Goal: Information Seeking & Learning: Compare options

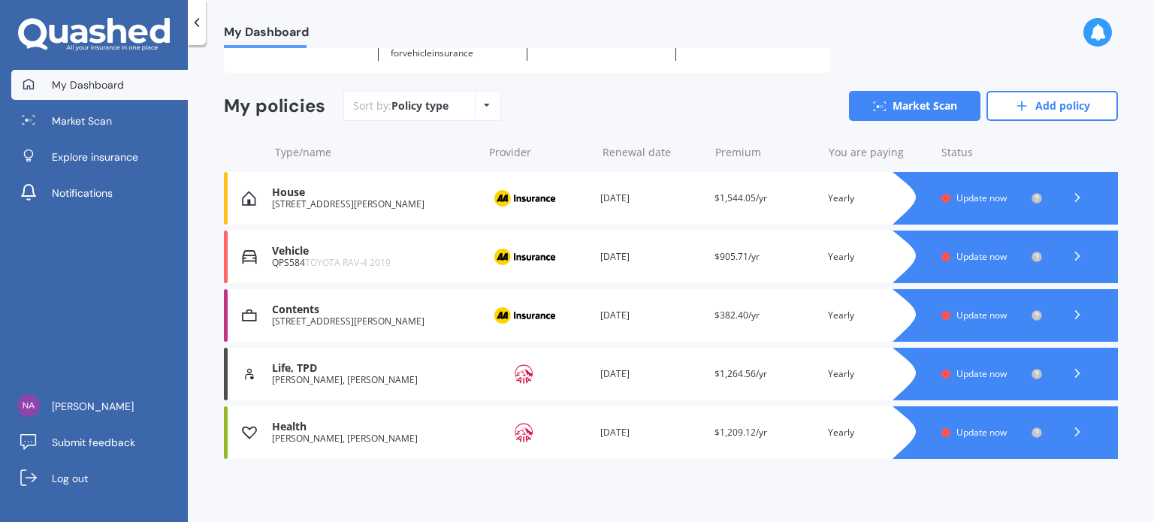
scroll to position [98, 0]
click at [984, 196] on span "Update now" at bounding box center [981, 198] width 50 height 13
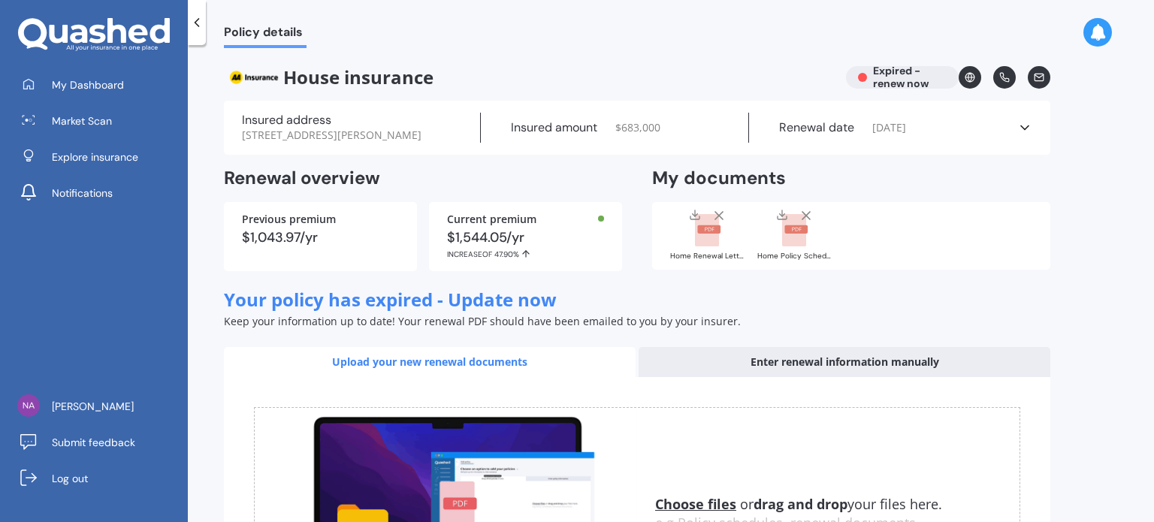
click at [719, 219] on line at bounding box center [719, 216] width 8 height 8
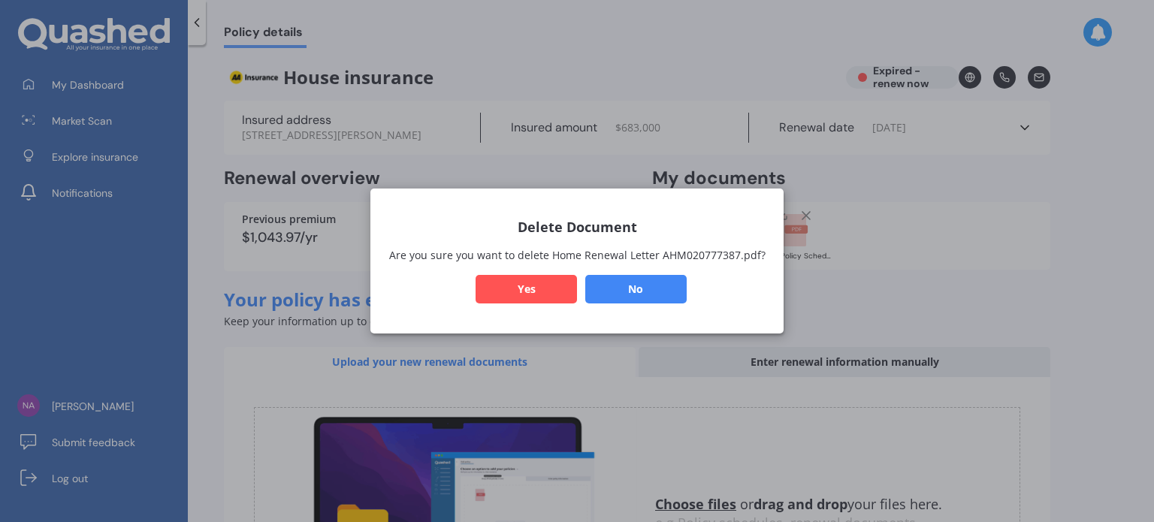
click at [527, 285] on button "Yes" at bounding box center [526, 289] width 101 height 29
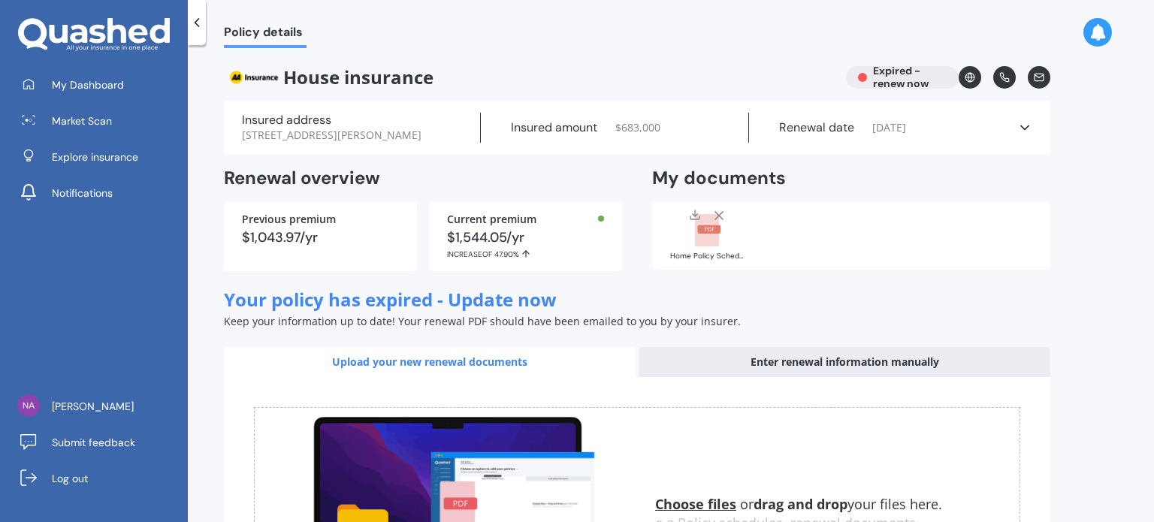
click at [720, 223] on icon at bounding box center [718, 215] width 15 height 15
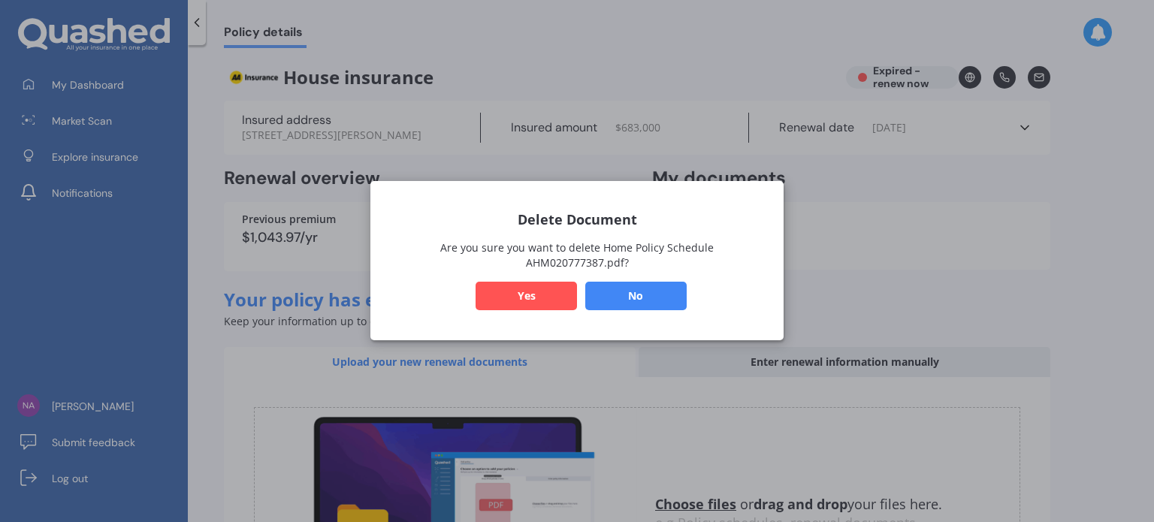
click at [558, 293] on button "Yes" at bounding box center [526, 296] width 101 height 29
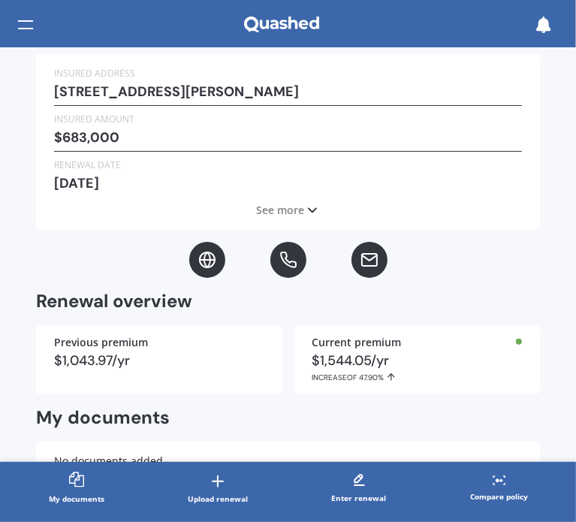
scroll to position [168, 0]
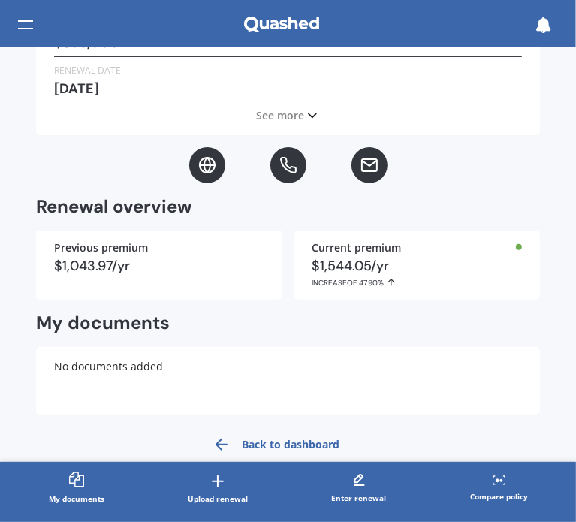
click at [244, 448] on link "Back to dashboard" at bounding box center [277, 445] width 146 height 36
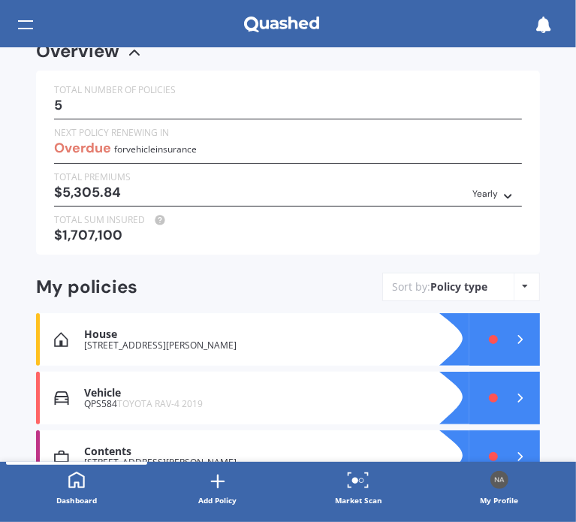
scroll to position [75, 0]
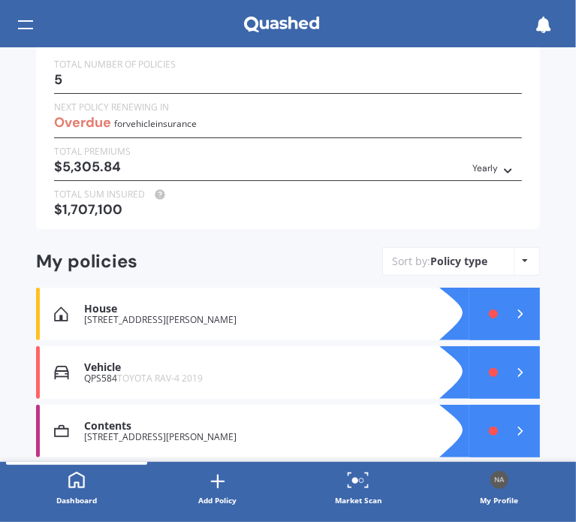
click at [207, 315] on div "[STREET_ADDRESS][PERSON_NAME]" at bounding box center [255, 320] width 343 height 11
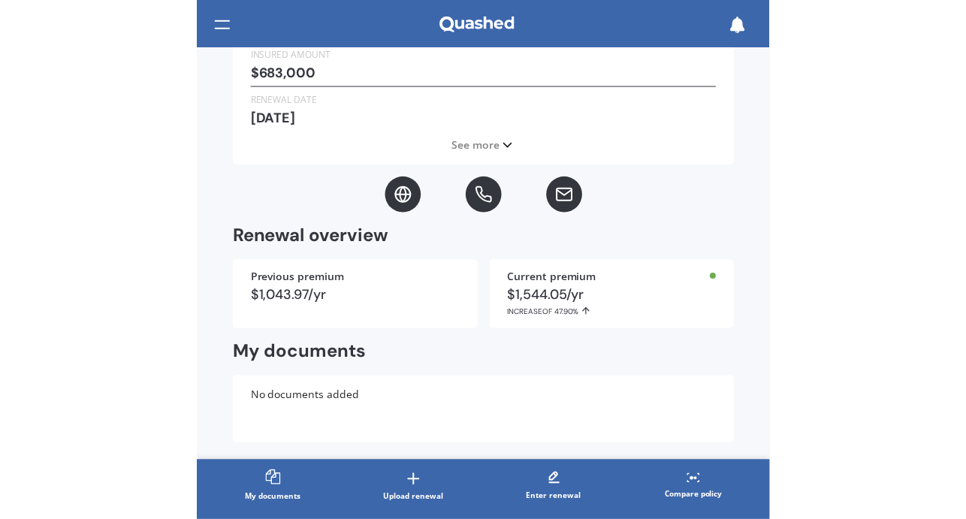
scroll to position [168, 0]
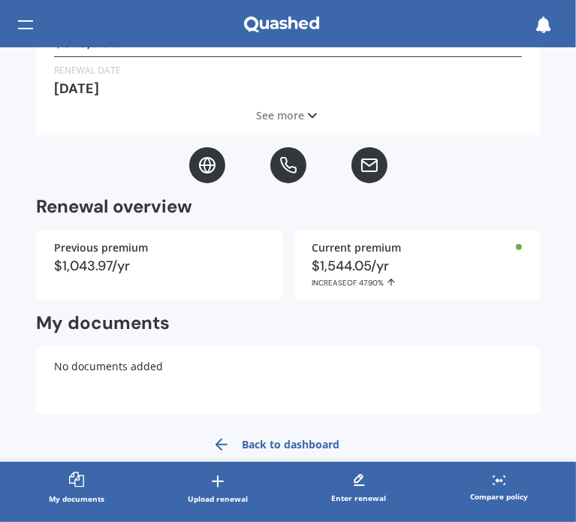
click at [96, 365] on div "No documents added" at bounding box center [288, 381] width 504 height 68
click at [85, 315] on h2 "My documents" at bounding box center [103, 323] width 134 height 23
click at [85, 326] on h2 "My documents" at bounding box center [103, 323] width 134 height 23
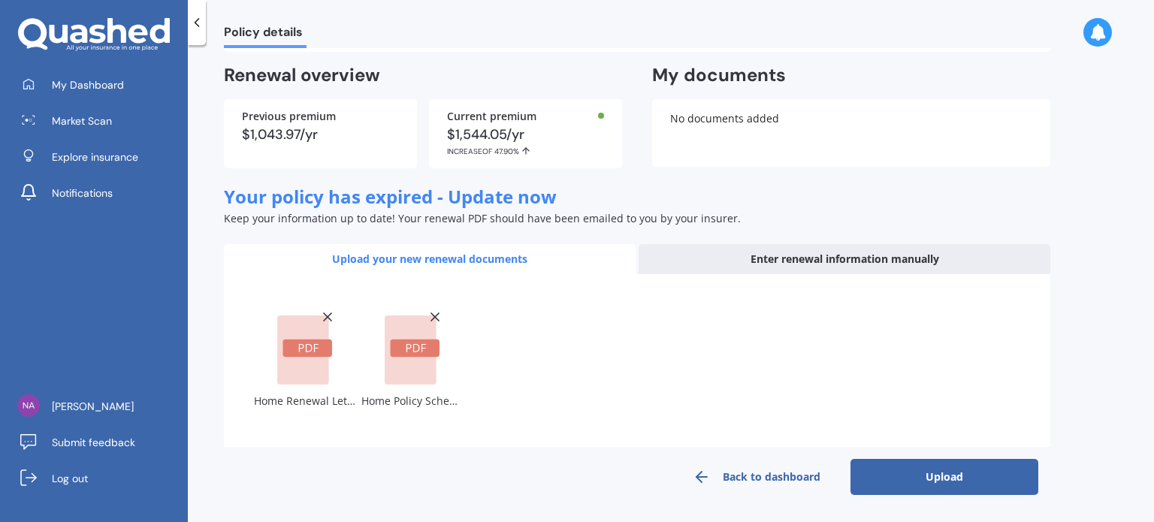
scroll to position [117, 0]
click at [902, 464] on button "Upload" at bounding box center [944, 477] width 188 height 36
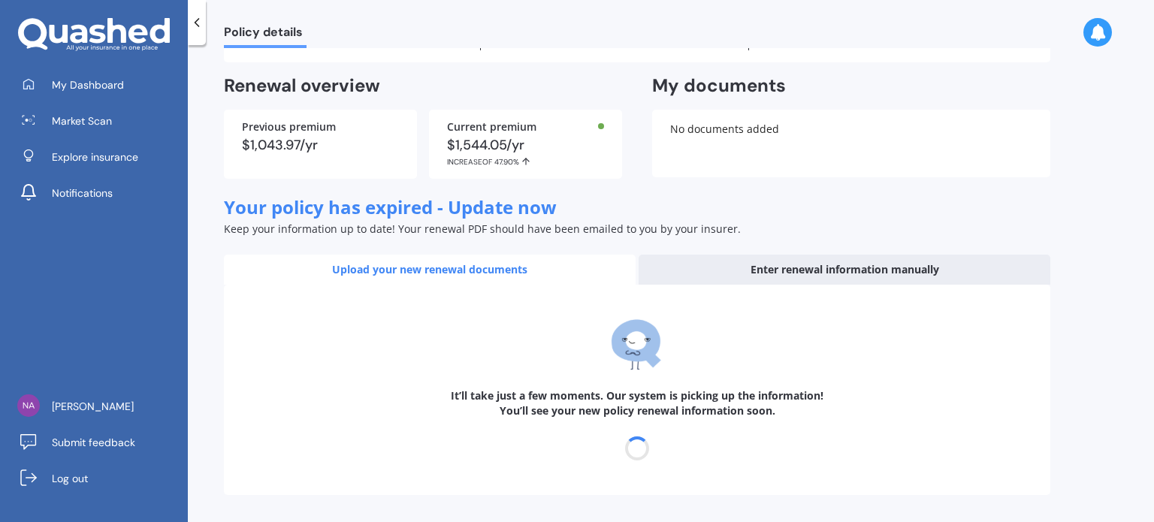
scroll to position [107, 0]
select select "27"
select select "07"
select select "2026"
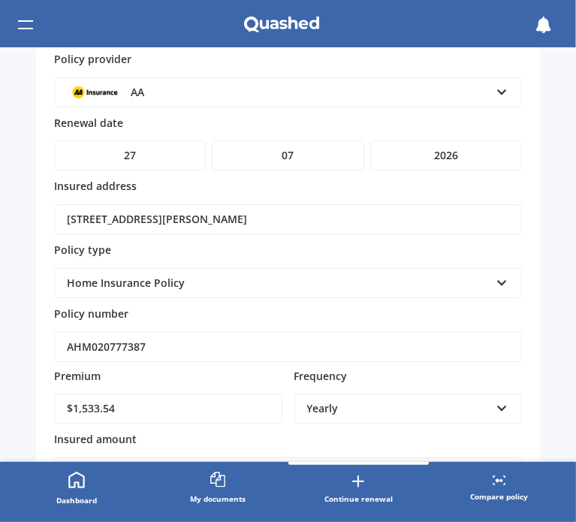
scroll to position [301, 0]
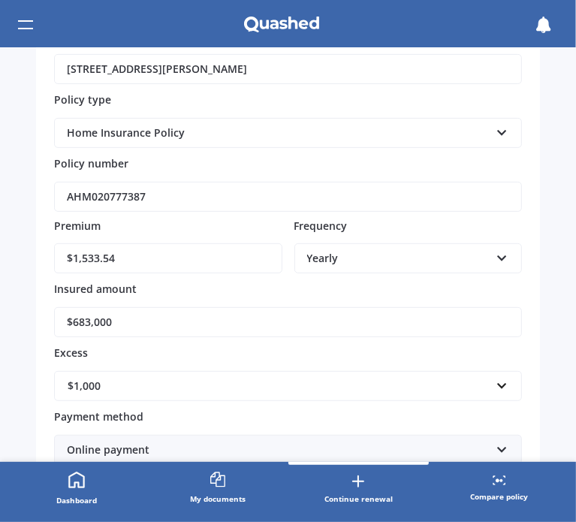
click at [119, 317] on input "$683,000" at bounding box center [288, 322] width 468 height 30
drag, startPoint x: 127, startPoint y: 316, endPoint x: 32, endPoint y: 316, distance: 95.4
click at [32, 316] on div "Policy details Renewal - House It’s important to double check your renewal deta…" at bounding box center [288, 255] width 576 height 414
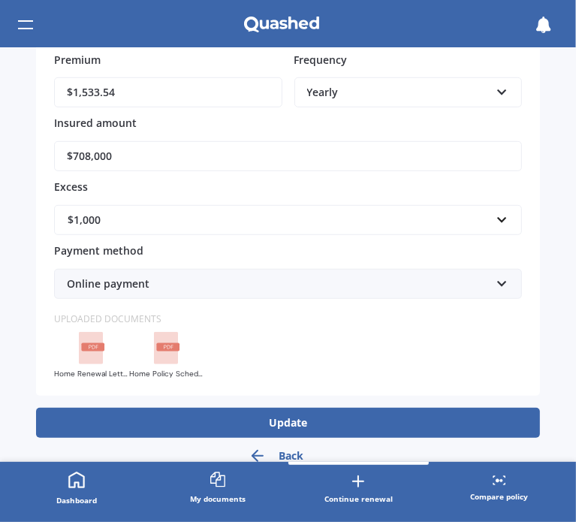
scroll to position [473, 0]
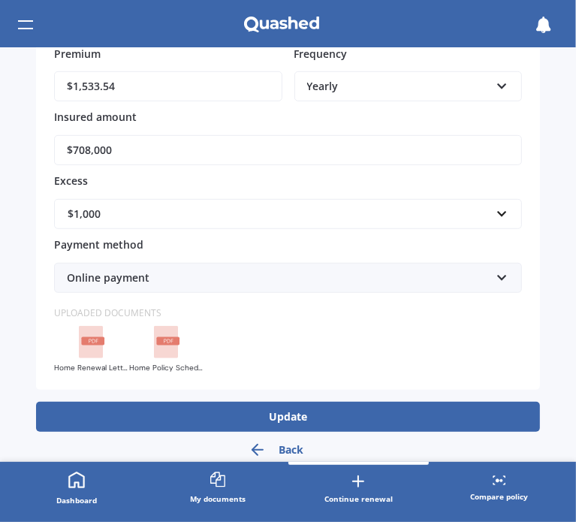
type input "$708,000"
click at [278, 405] on button "Update" at bounding box center [288, 417] width 504 height 30
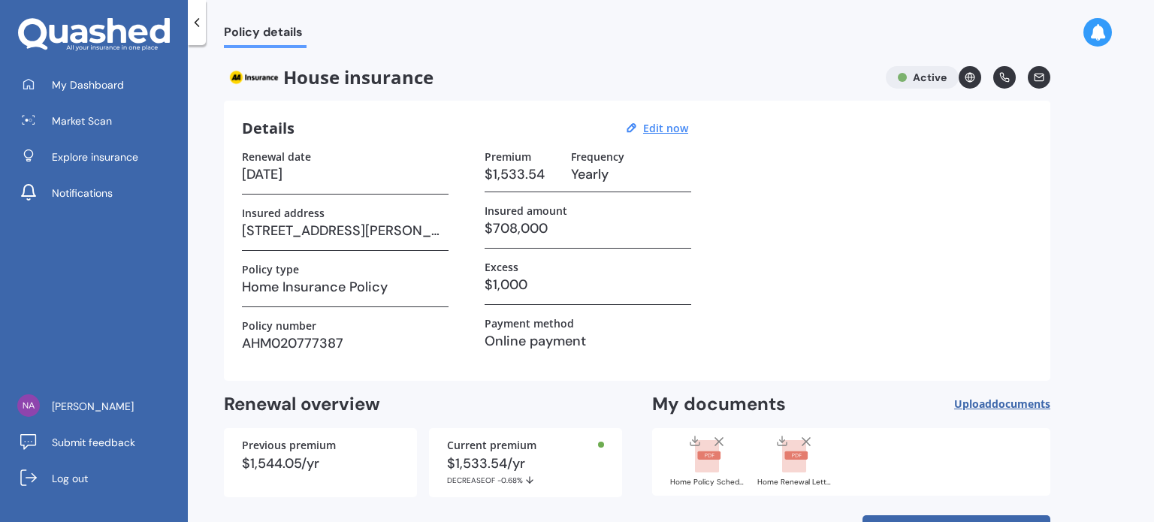
scroll to position [55, 0]
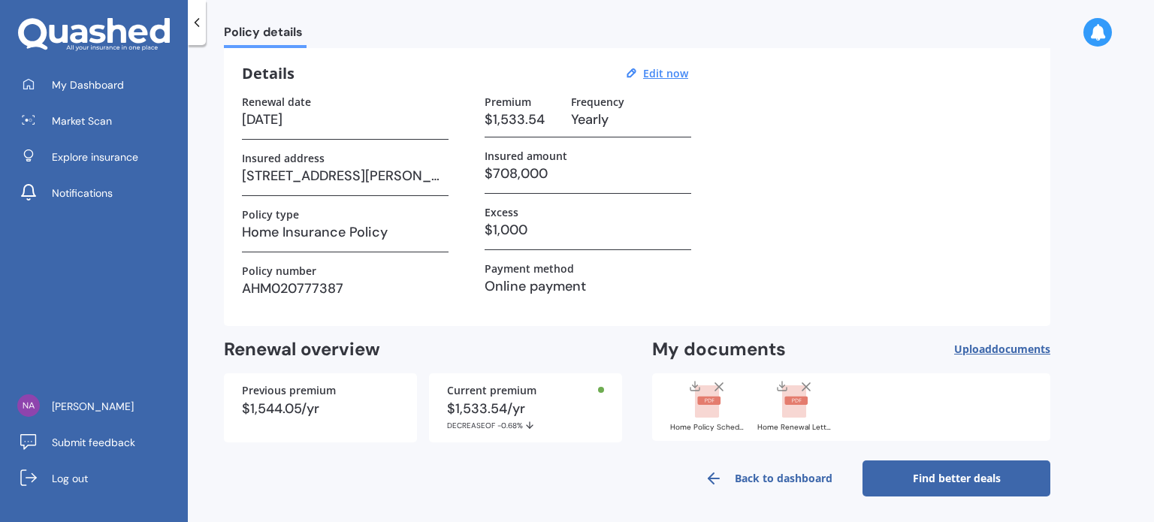
click at [908, 482] on link "Find better deals" at bounding box center [956, 479] width 188 height 36
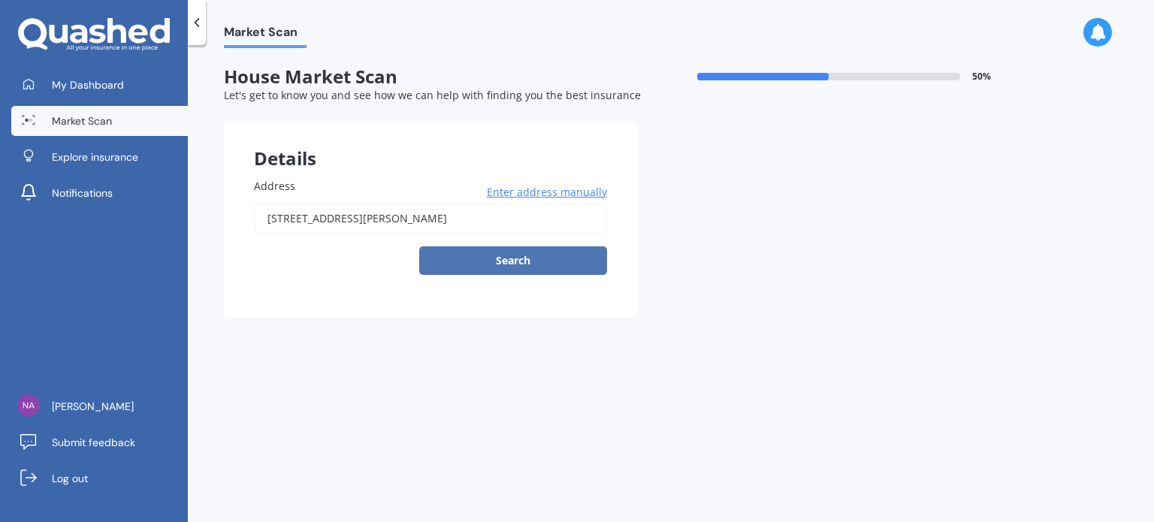
click at [506, 267] on button "Search" at bounding box center [513, 260] width 188 height 29
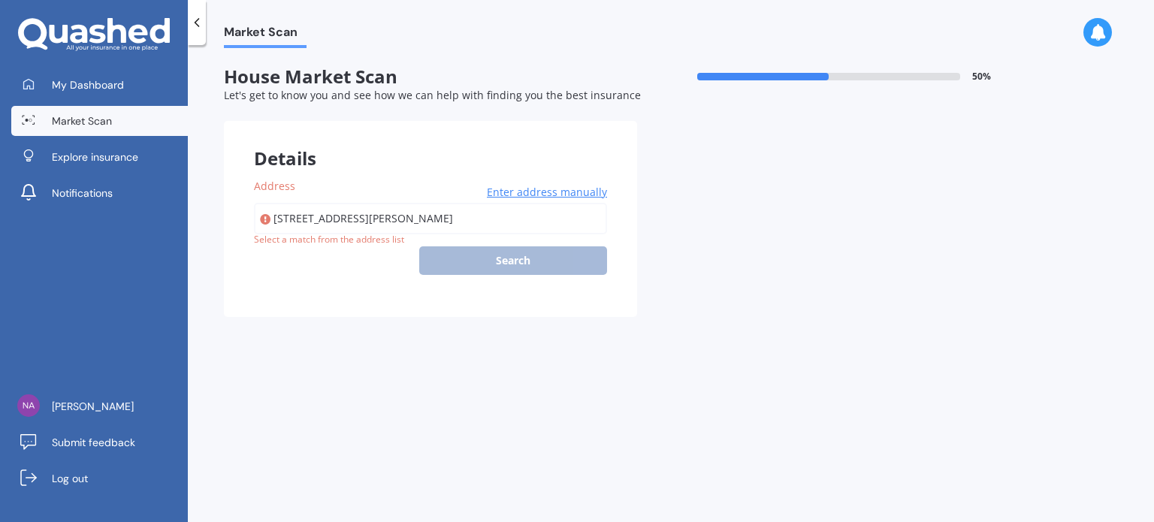
type input "[STREET_ADDRESS][PERSON_NAME]"
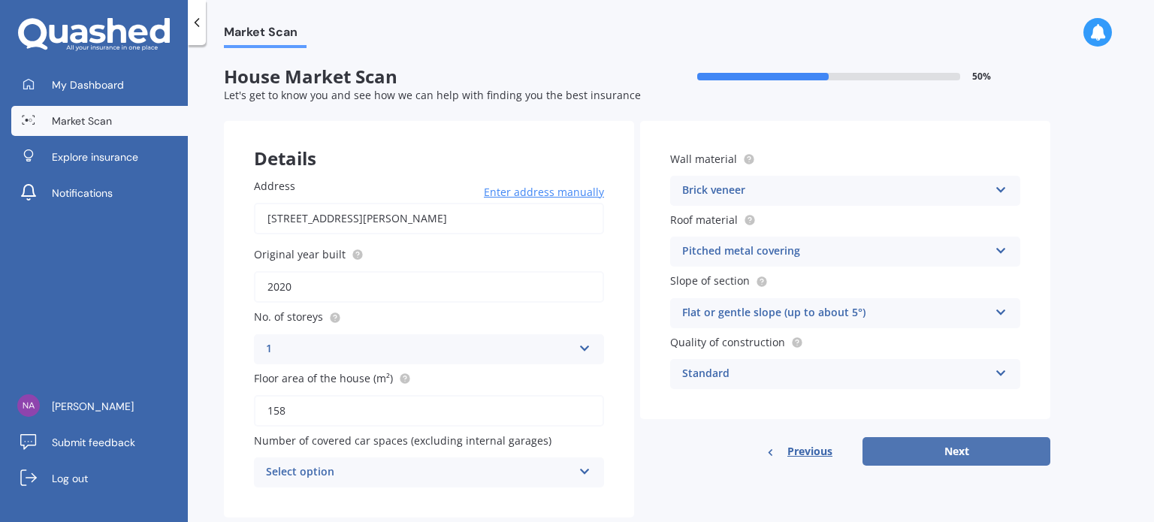
click at [919, 455] on button "Next" at bounding box center [956, 451] width 188 height 29
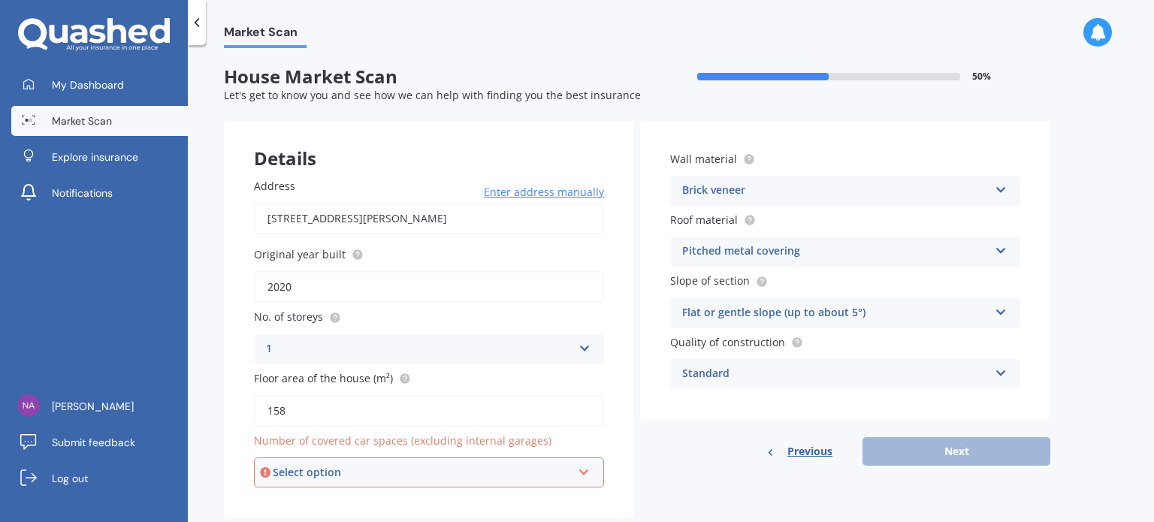
click at [586, 477] on div "Select option 0 1 2 3 4 5+" at bounding box center [429, 473] width 350 height 30
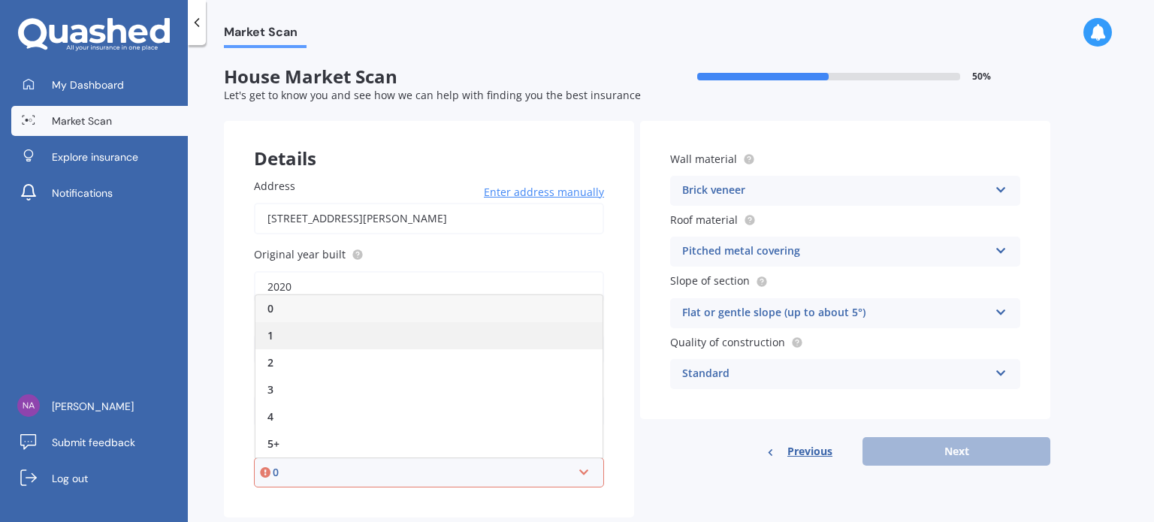
click at [273, 330] on span "1" at bounding box center [270, 335] width 6 height 14
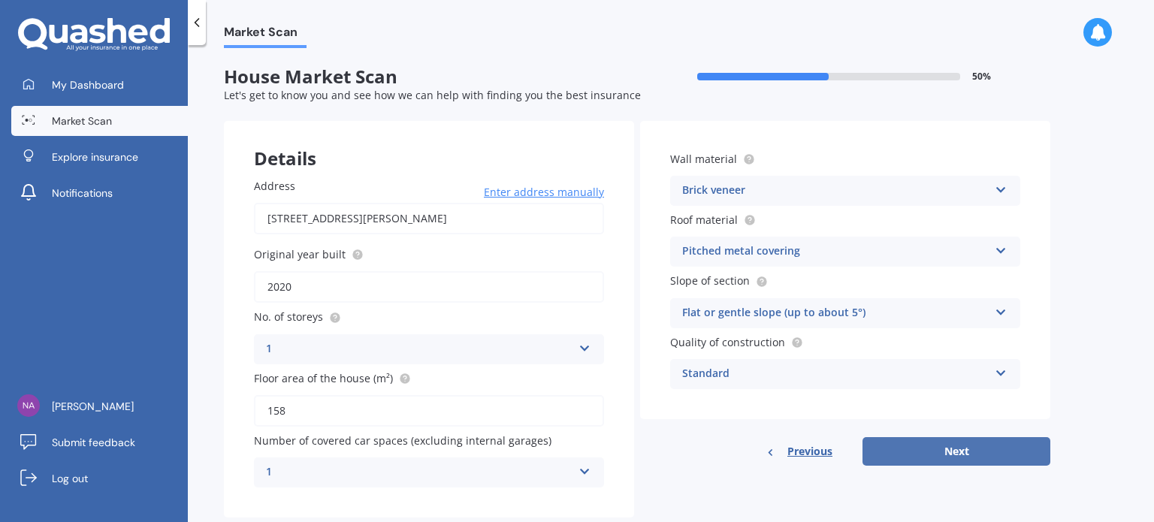
click at [999, 444] on button "Next" at bounding box center [956, 451] width 188 height 29
select select "25"
select select "06"
select select "1989"
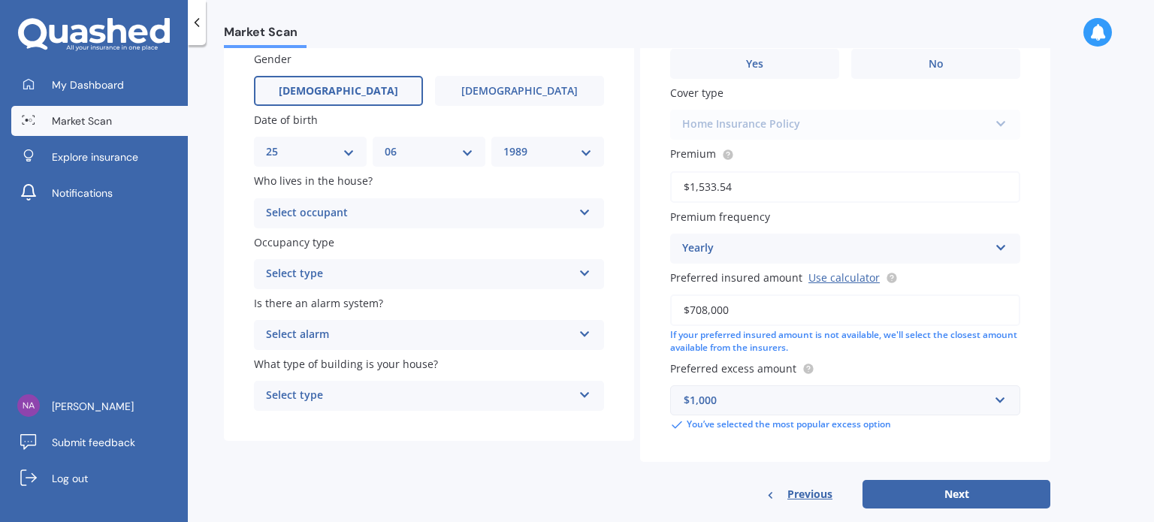
scroll to position [152, 0]
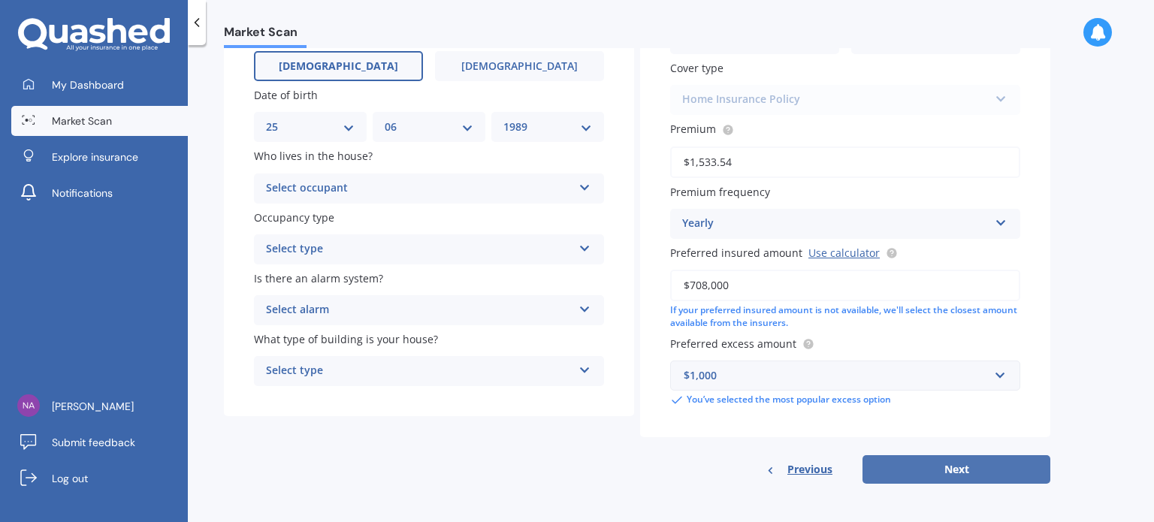
click at [898, 459] on button "Next" at bounding box center [956, 469] width 188 height 29
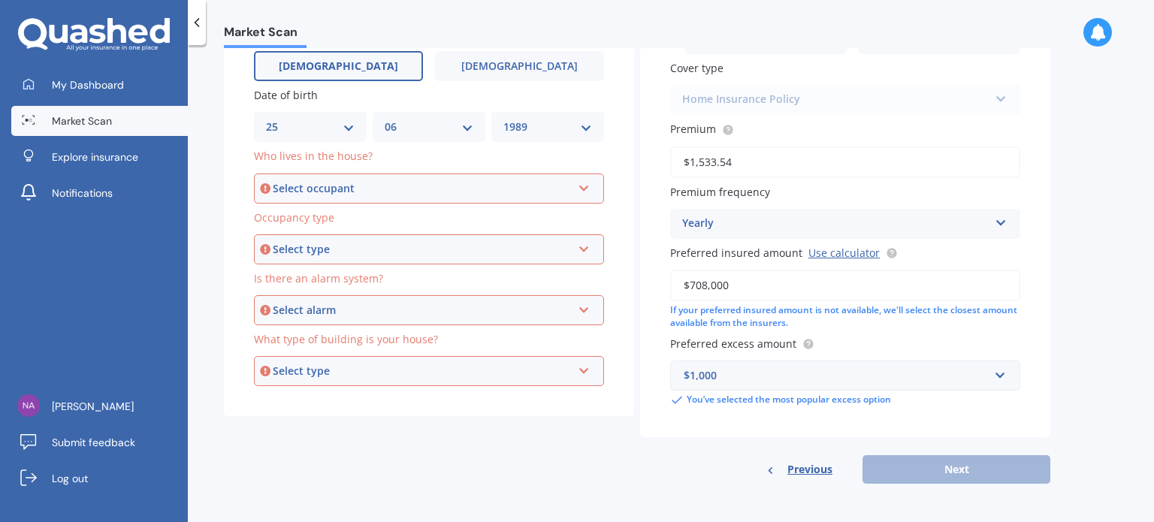
click at [54, 99] on div "My Dashboard Market Scan Explore insurance Notifications" at bounding box center [94, 142] width 188 height 144
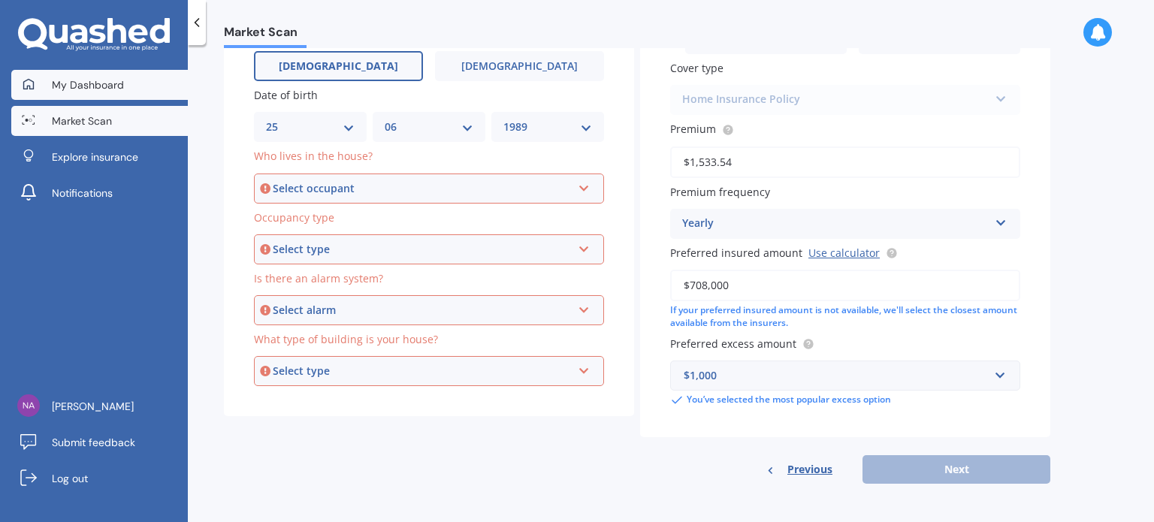
click at [59, 86] on span "My Dashboard" at bounding box center [88, 84] width 72 height 15
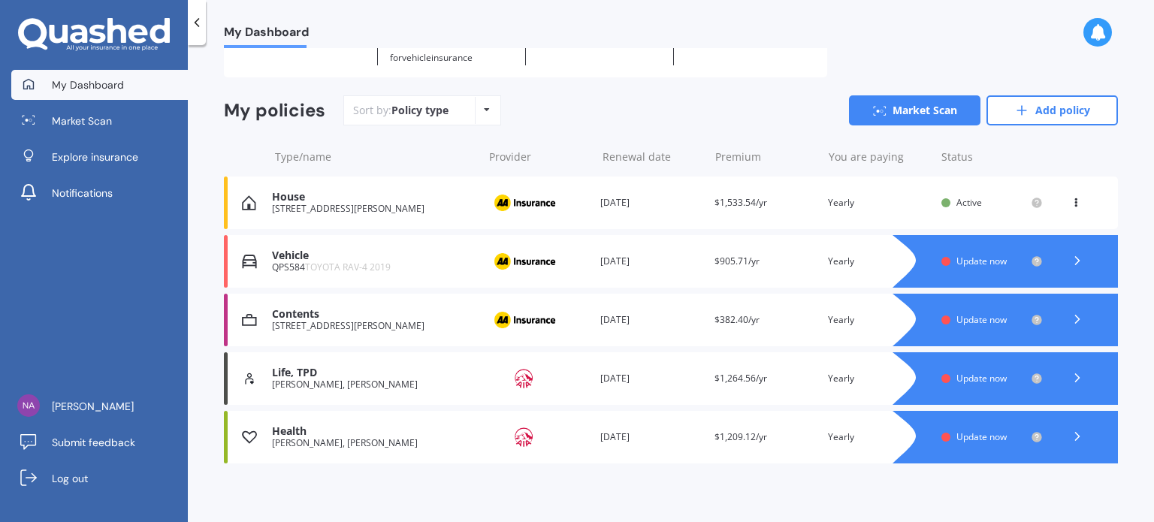
scroll to position [98, 0]
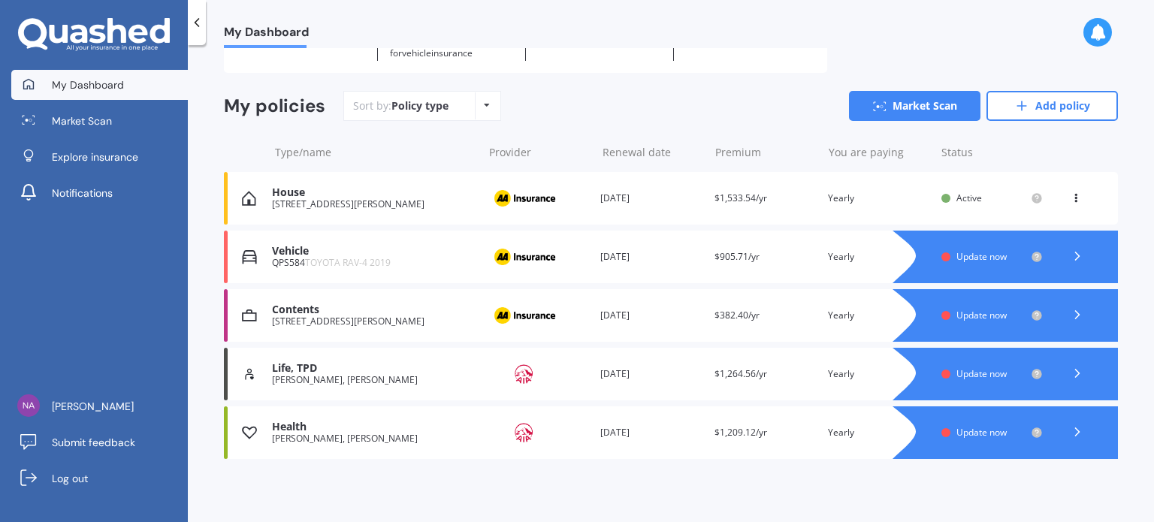
click at [968, 264] on div at bounding box center [1020, 257] width 195 height 53
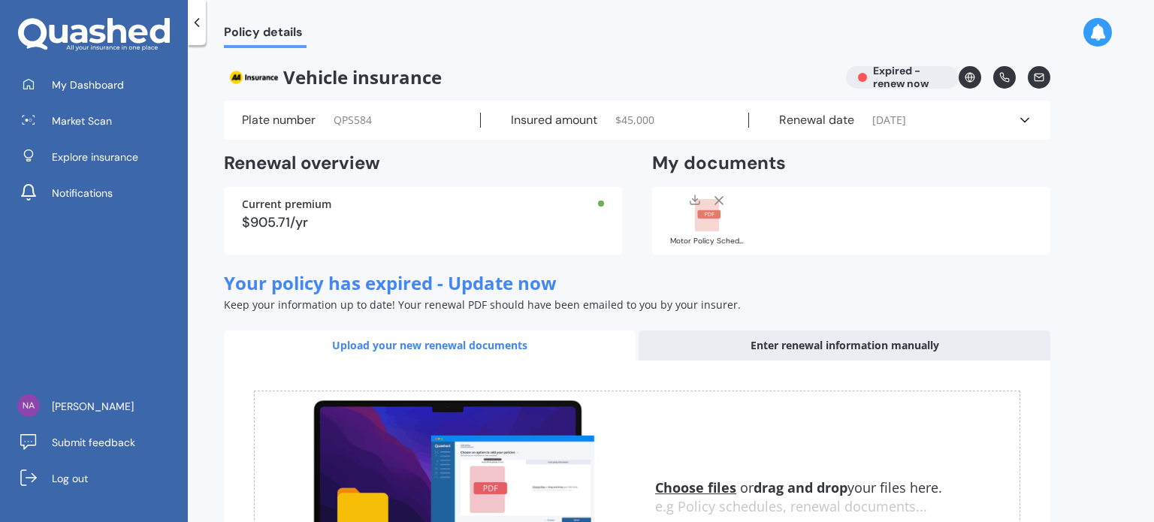
click at [722, 199] on icon at bounding box center [718, 200] width 15 height 15
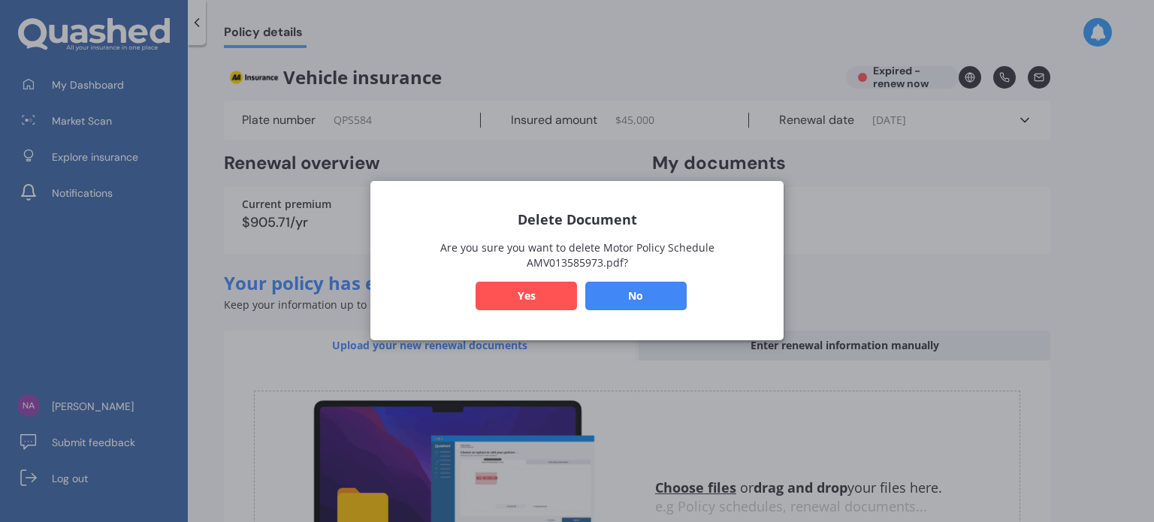
click at [518, 291] on button "Yes" at bounding box center [526, 296] width 101 height 29
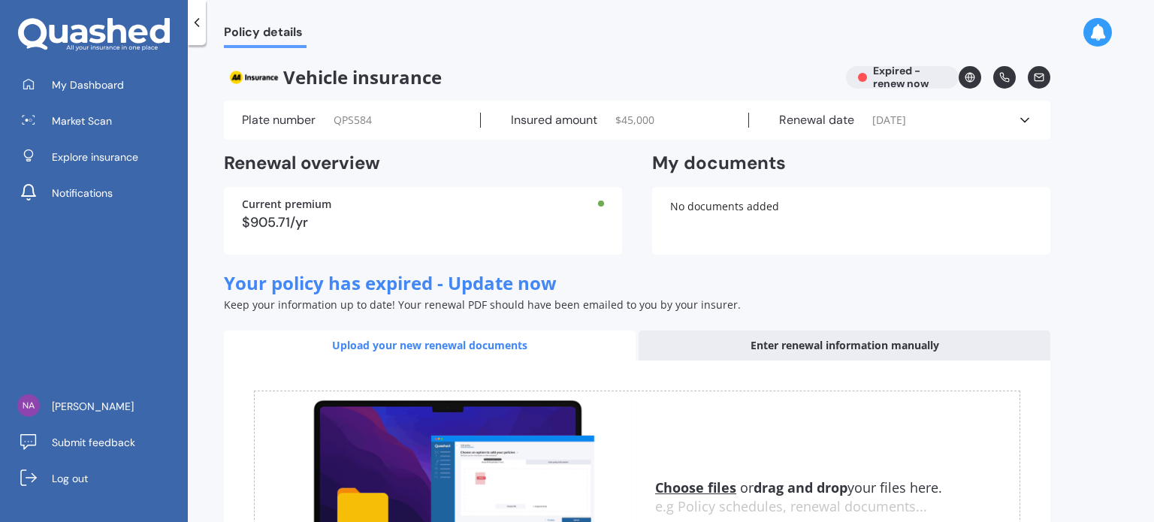
click at [874, 219] on div "No documents added" at bounding box center [851, 221] width 398 height 68
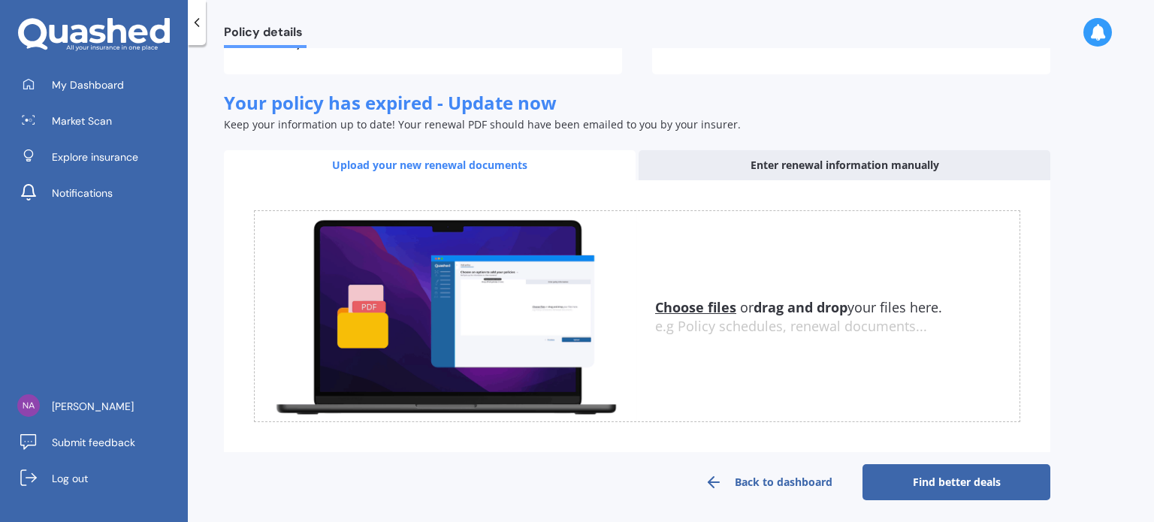
scroll to position [186, 0]
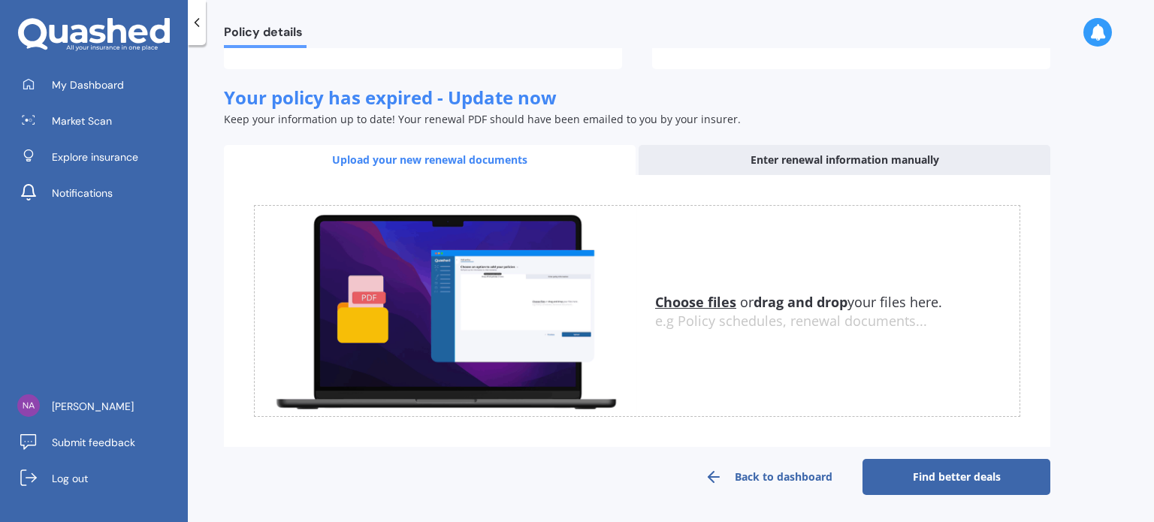
click at [728, 473] on link "Back to dashboard" at bounding box center [769, 477] width 188 height 36
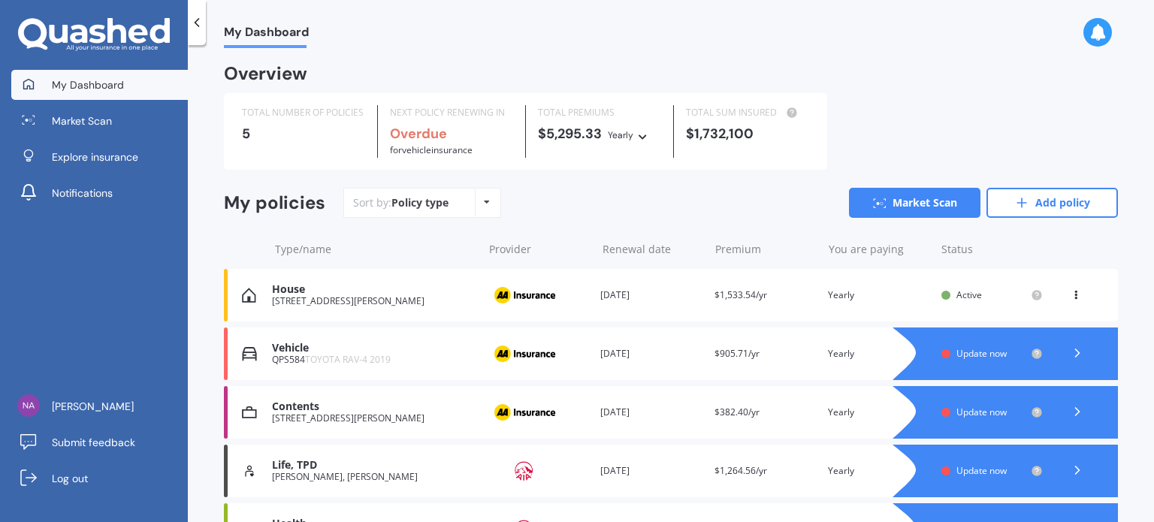
click at [968, 355] on span "Update now" at bounding box center [981, 353] width 50 height 13
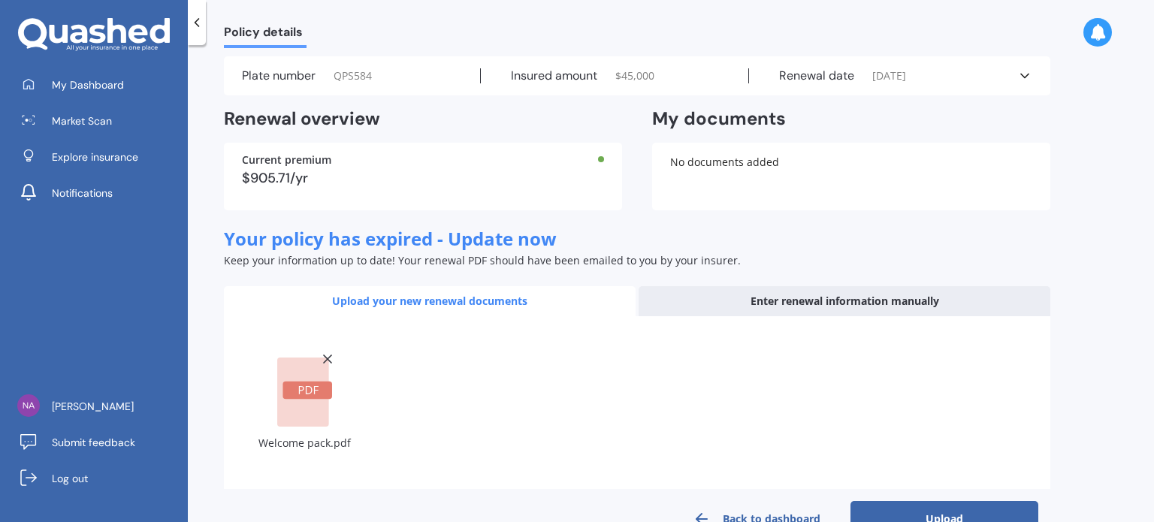
scroll to position [86, 0]
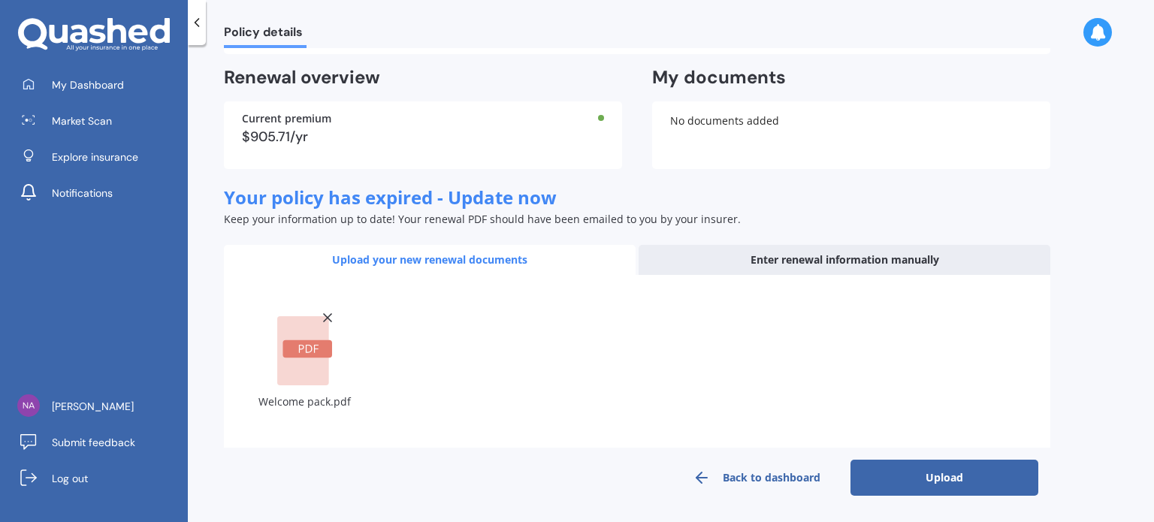
click at [942, 492] on button "Upload" at bounding box center [944, 478] width 188 height 36
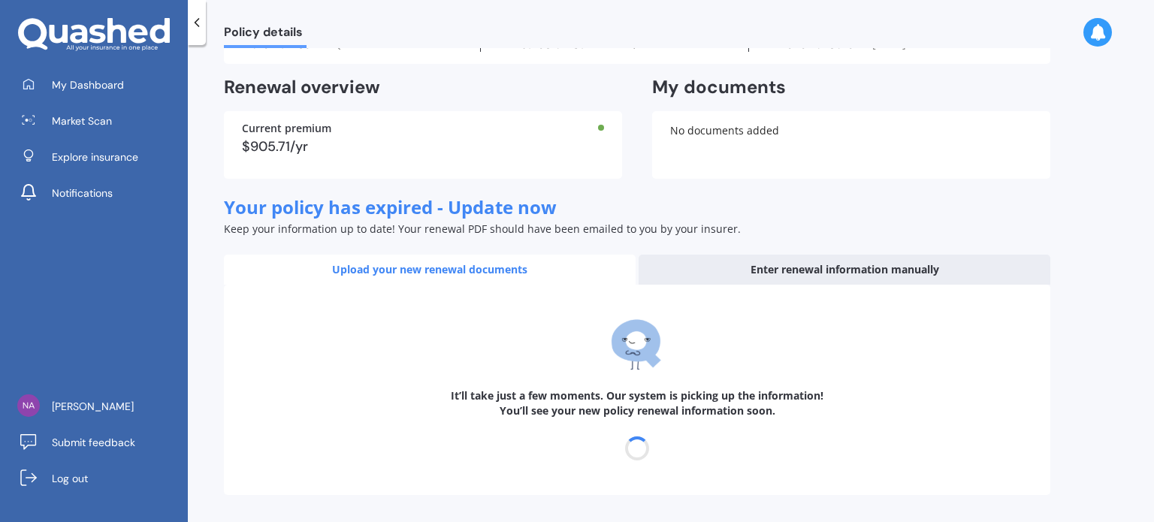
scroll to position [75, 0]
select select "13"
select select "11"
select select "2025"
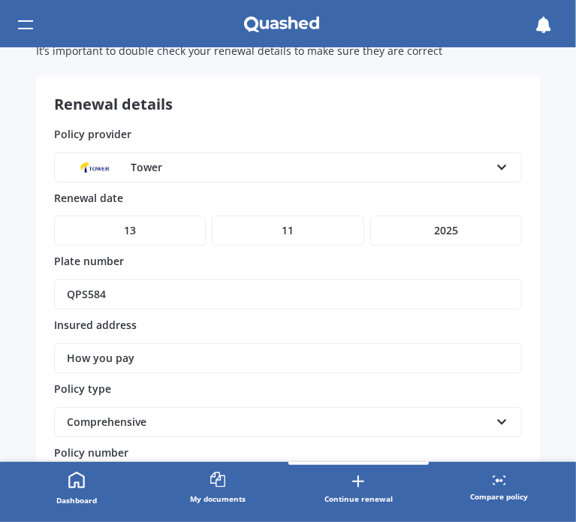
click at [183, 358] on input "How you pay" at bounding box center [288, 358] width 468 height 30
drag, startPoint x: 164, startPoint y: 358, endPoint x: 20, endPoint y: 357, distance: 143.5
click at [20, 357] on div "Policy details Renewal - Vehicle It’s important to double check your renewal de…" at bounding box center [288, 255] width 576 height 414
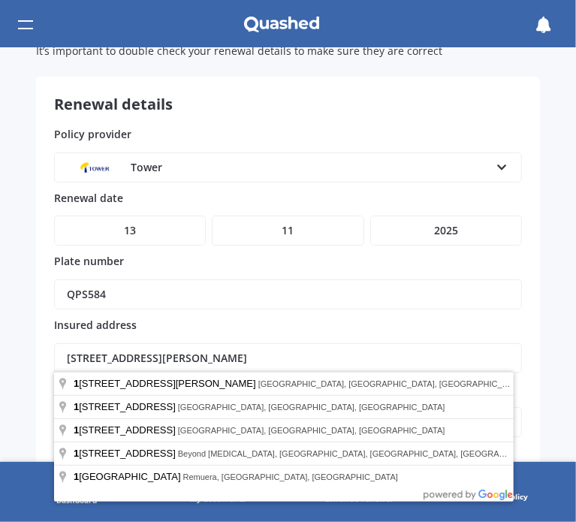
click at [315, 357] on input "[STREET_ADDRESS][PERSON_NAME]" at bounding box center [288, 358] width 468 height 30
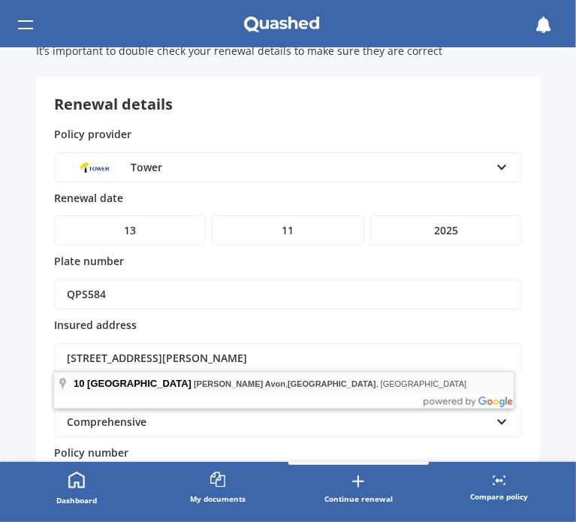
type input "[STREET_ADDRESS][PERSON_NAME]"
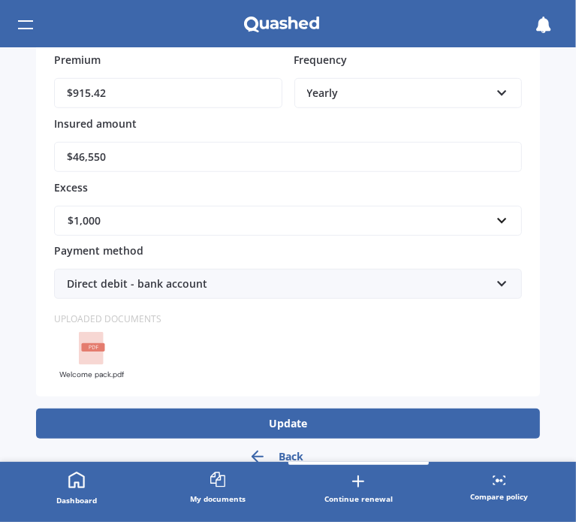
scroll to position [536, 0]
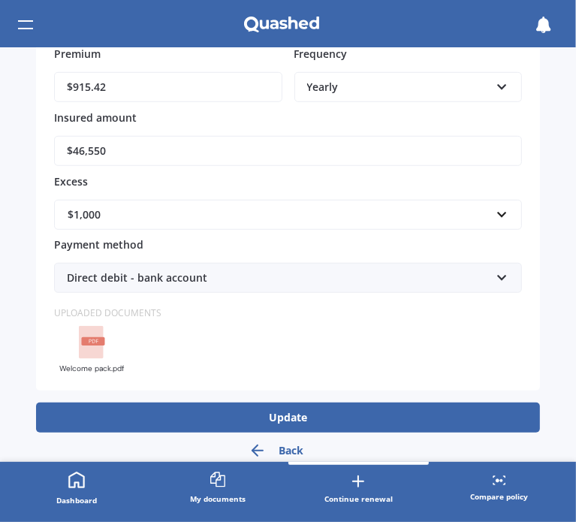
click at [307, 408] on button "Update" at bounding box center [288, 418] width 504 height 30
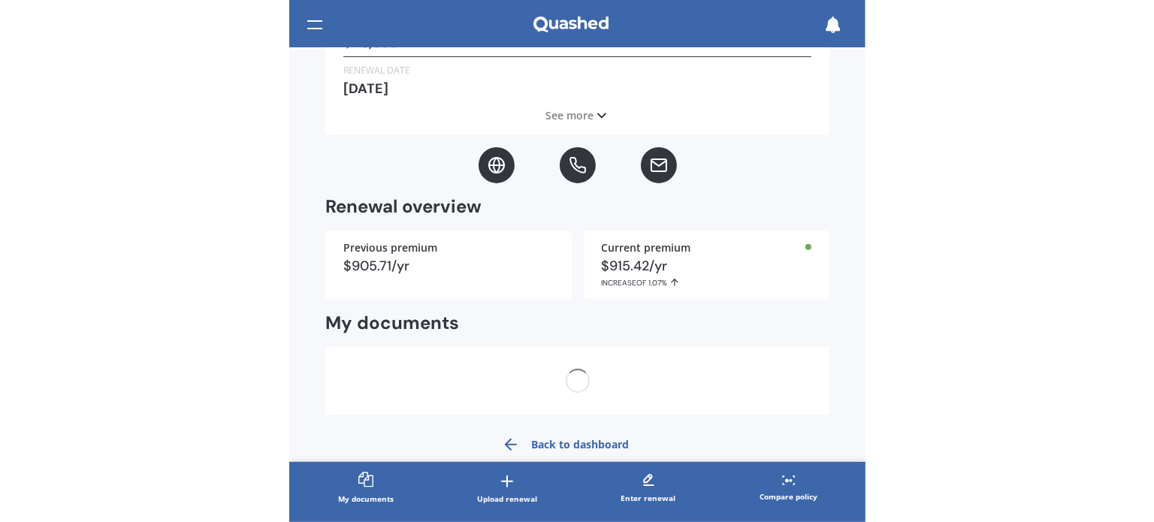
scroll to position [0, 0]
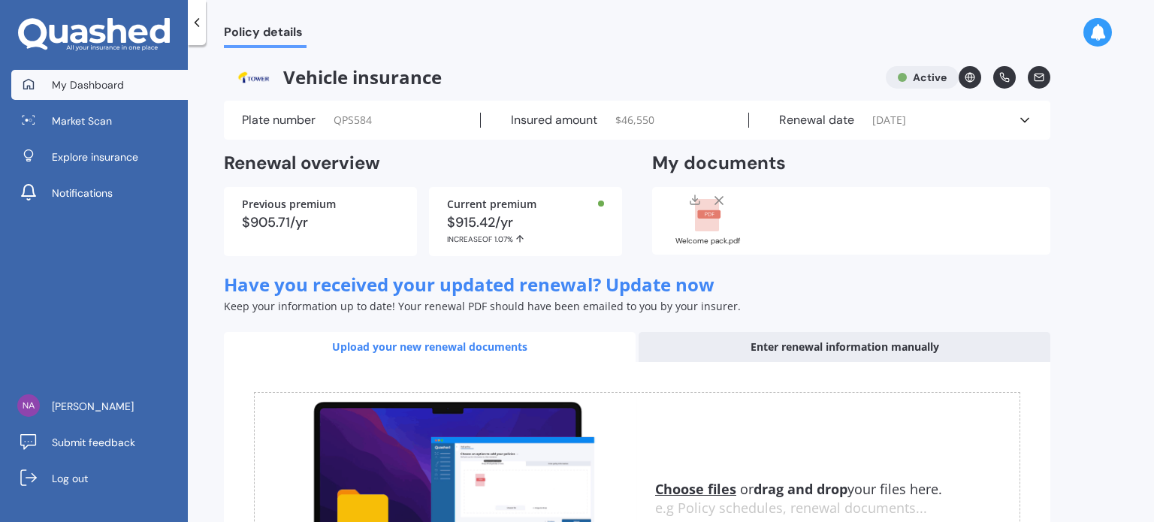
click at [79, 81] on span "My Dashboard" at bounding box center [88, 84] width 72 height 15
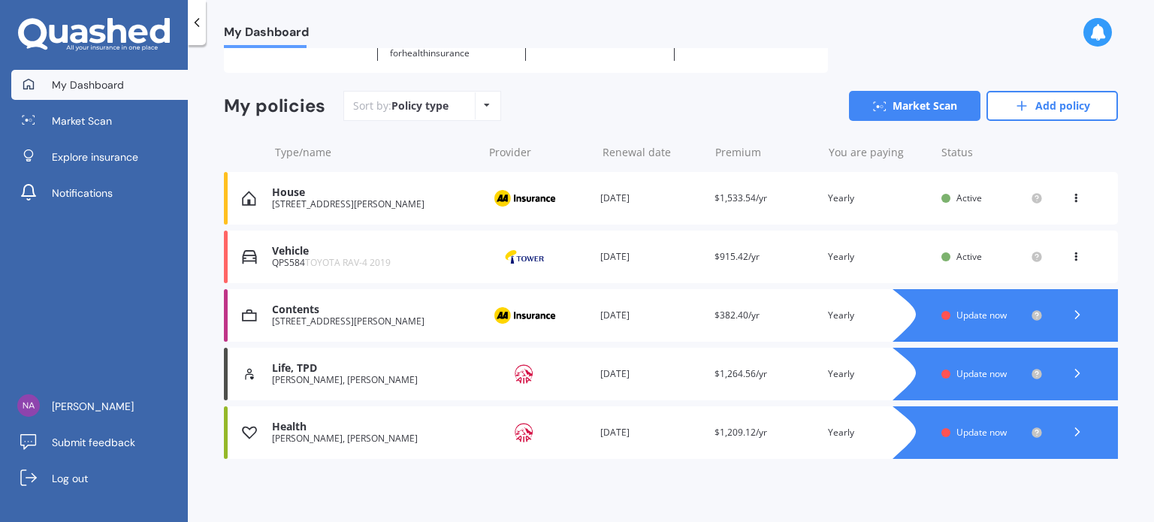
scroll to position [98, 0]
click at [959, 318] on span "Update now" at bounding box center [981, 315] width 50 height 13
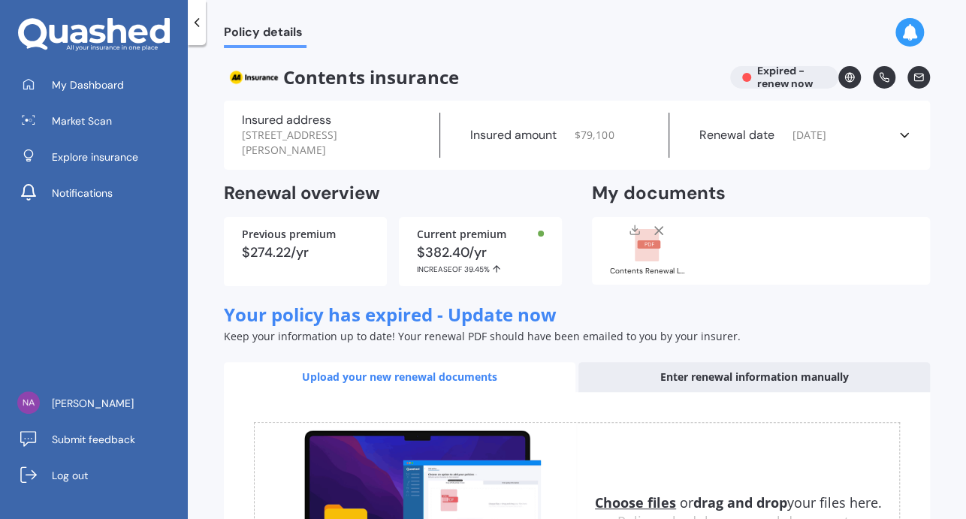
click at [658, 231] on icon at bounding box center [658, 230] width 15 height 15
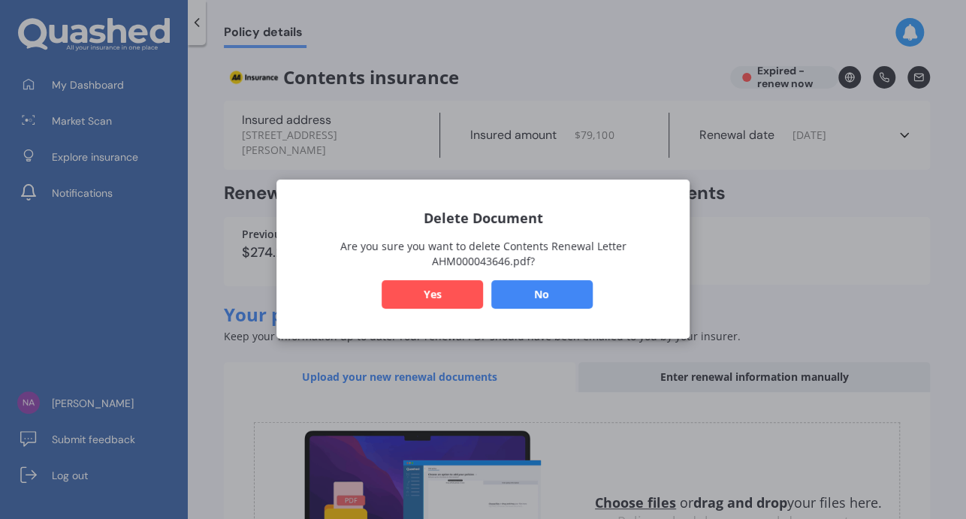
click at [454, 290] on button "Yes" at bounding box center [432, 295] width 101 height 29
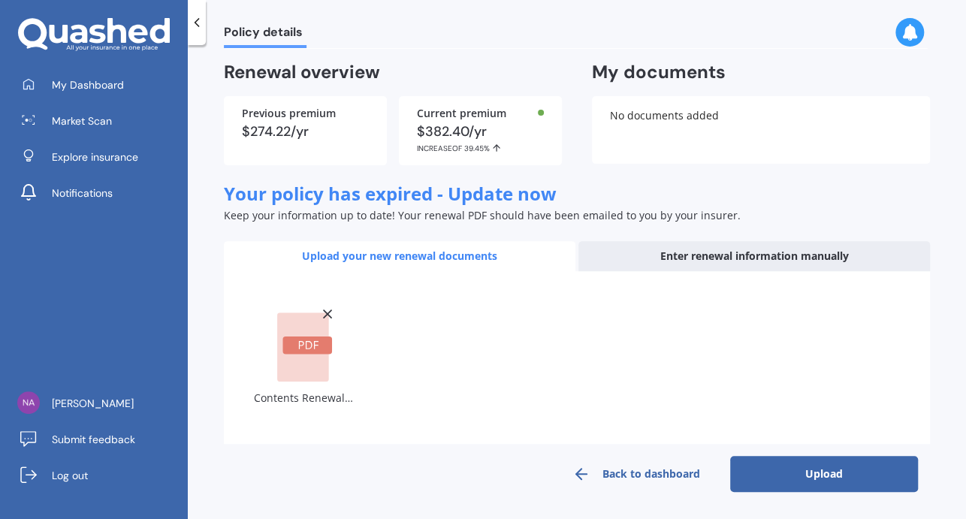
scroll to position [120, 0]
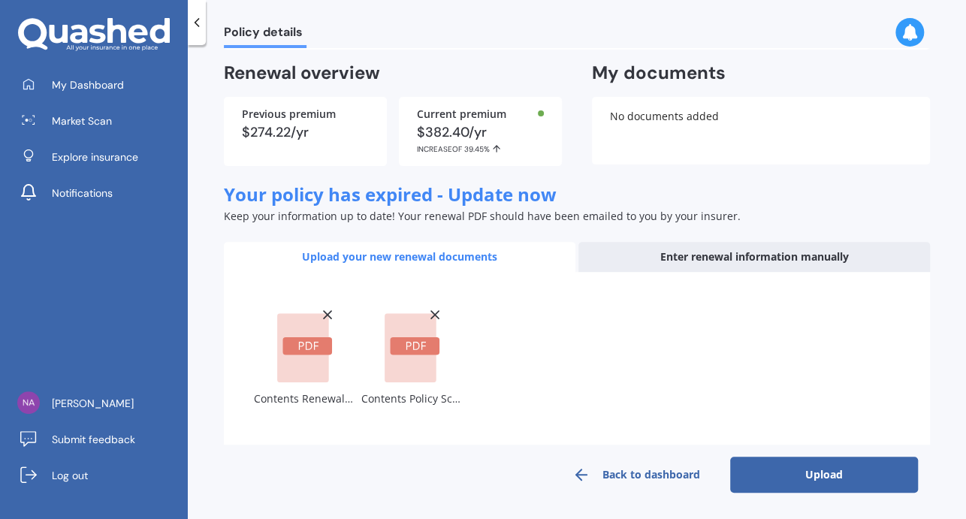
click at [790, 473] on button "Upload" at bounding box center [824, 475] width 188 height 36
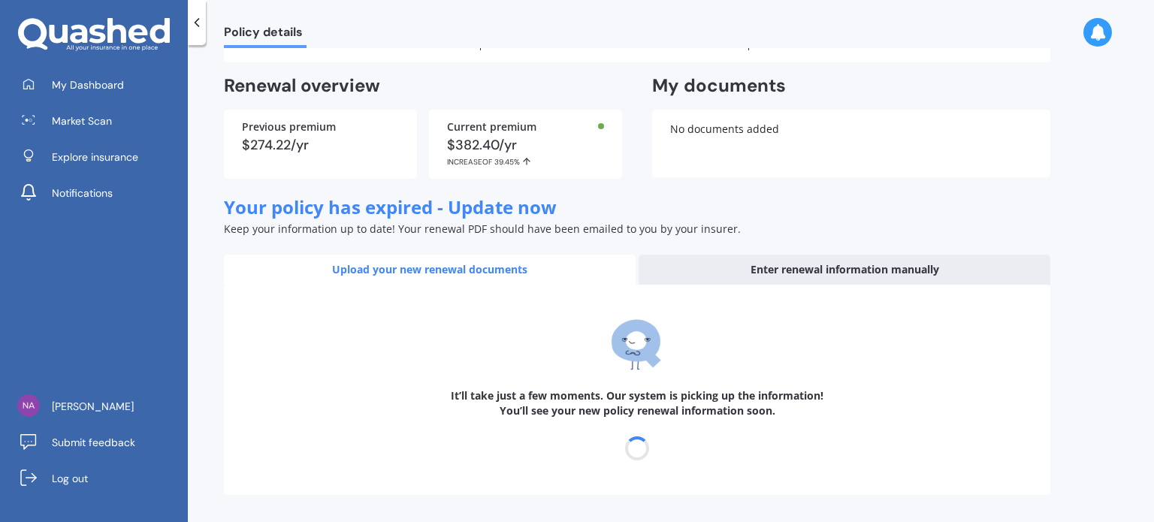
scroll to position [59, 0]
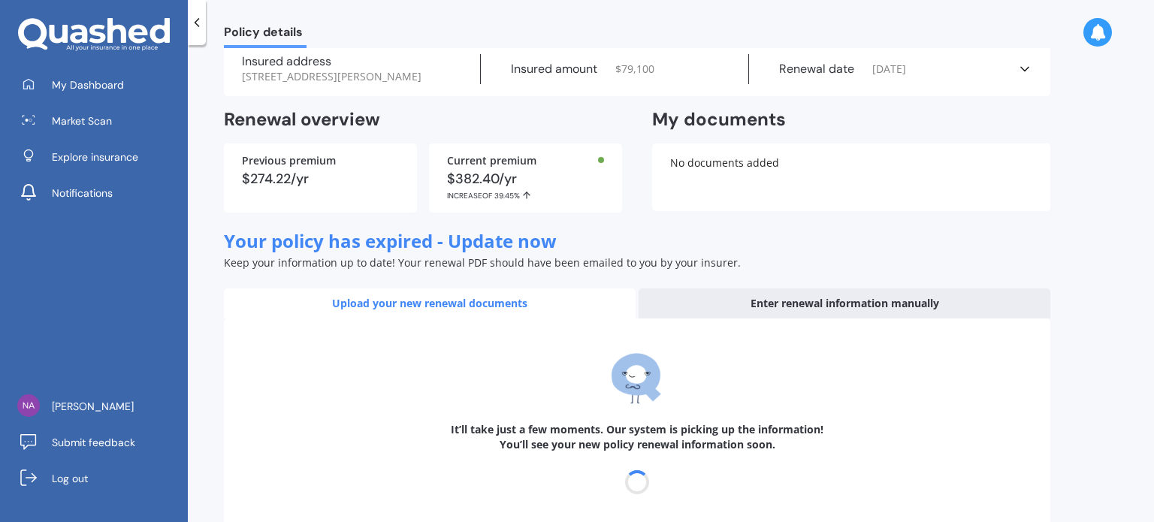
select select "19"
select select "03"
select select "2026"
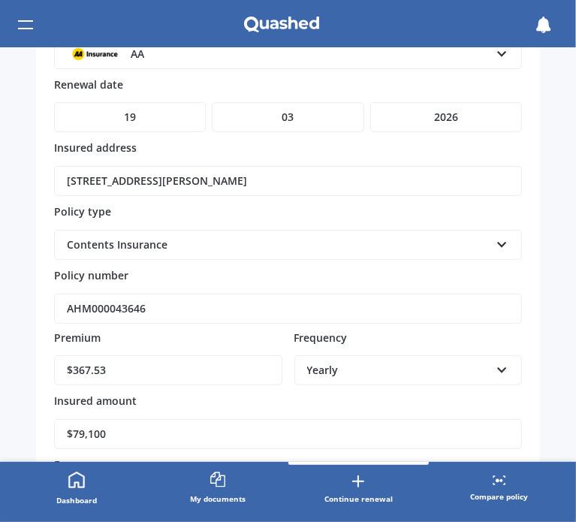
scroll to position [225, 0]
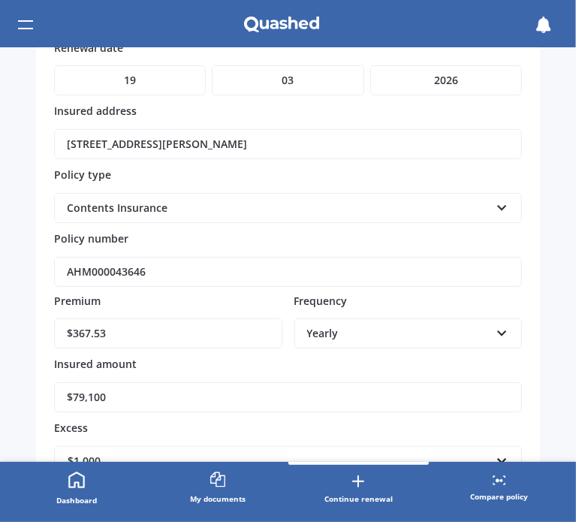
drag, startPoint x: 113, startPoint y: 394, endPoint x: 53, endPoint y: 392, distance: 60.1
click at [53, 392] on div "Renewal details Policy provider AA AA AMI AMP ANZ ASB Ando BNZ Co-Operative Ban…" at bounding box center [288, 281] width 504 height 711
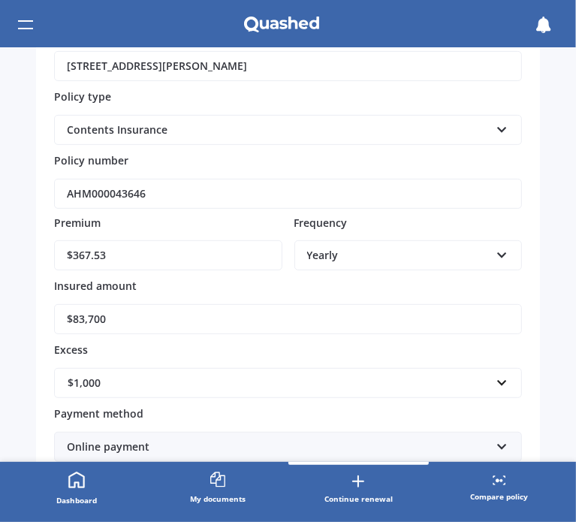
scroll to position [473, 0]
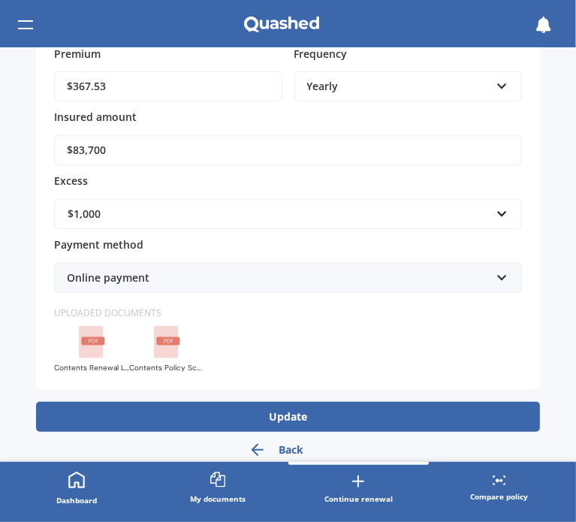
type input "$83,700"
click at [221, 421] on button "Update" at bounding box center [288, 417] width 504 height 30
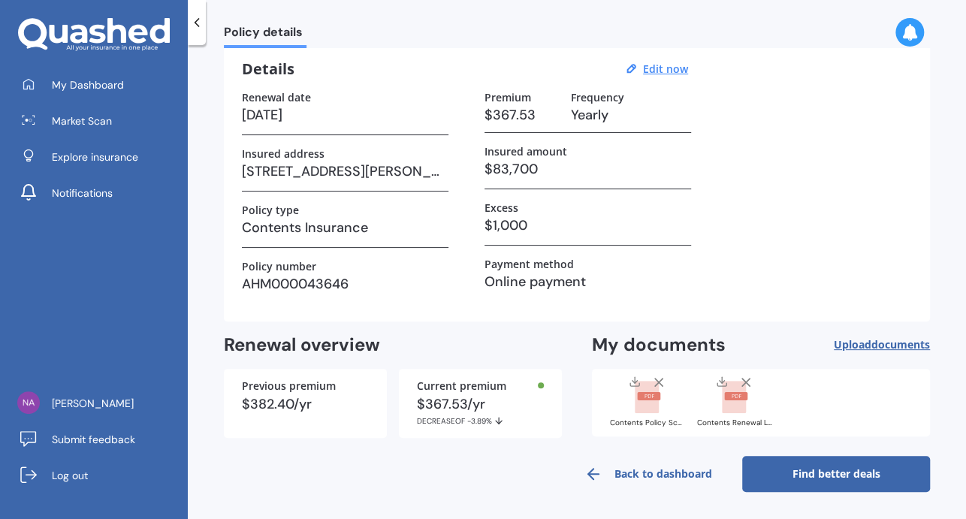
scroll to position [58, 0]
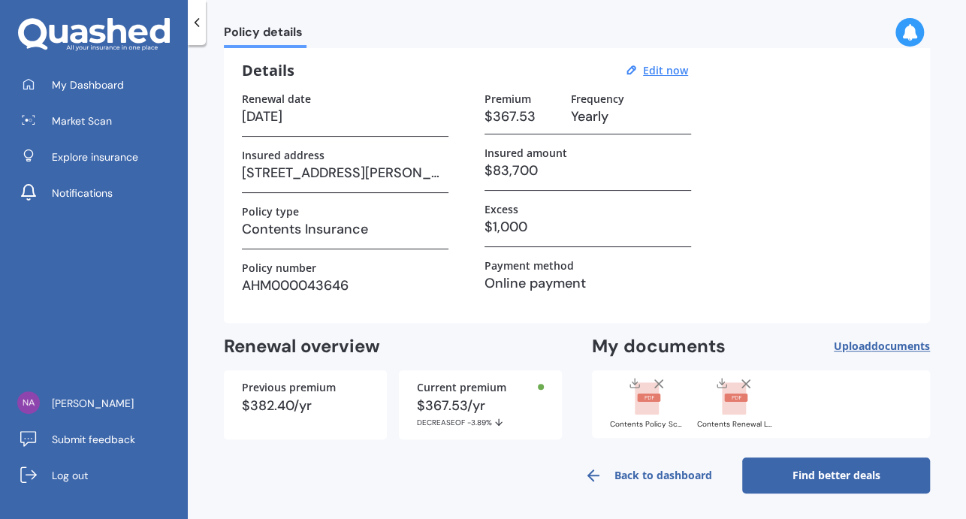
click at [614, 471] on link "Back to dashboard" at bounding box center [648, 476] width 188 height 36
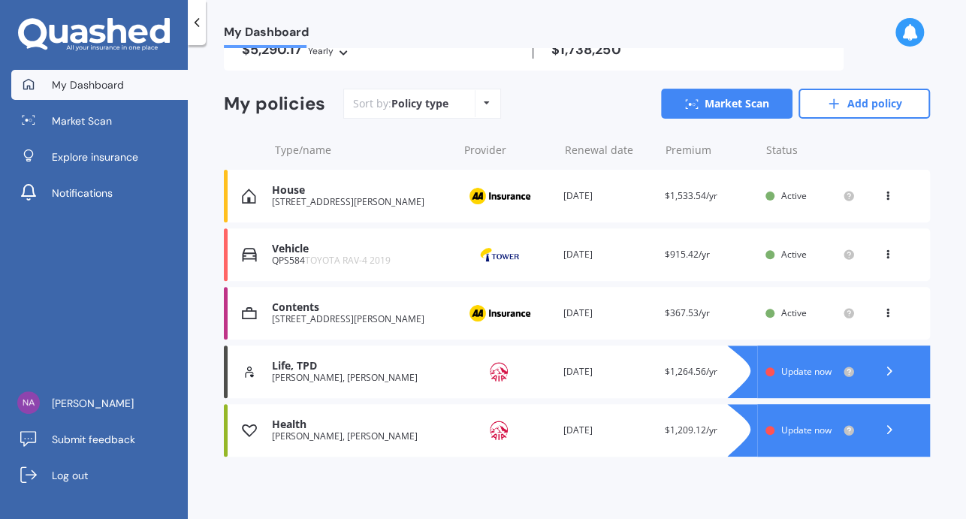
scroll to position [134, 0]
click at [807, 373] on span "Update now" at bounding box center [806, 370] width 50 height 13
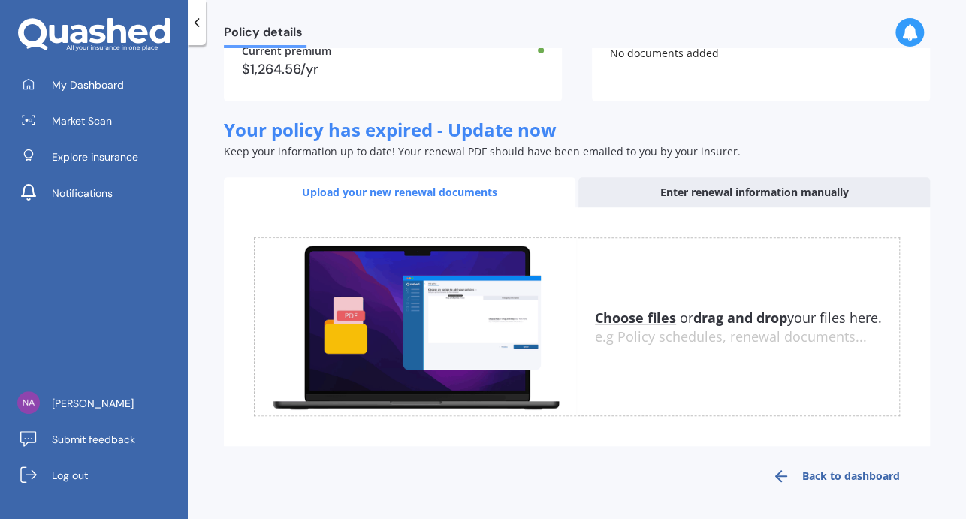
click at [683, 197] on div "Enter renewal information manually" at bounding box center [754, 192] width 352 height 30
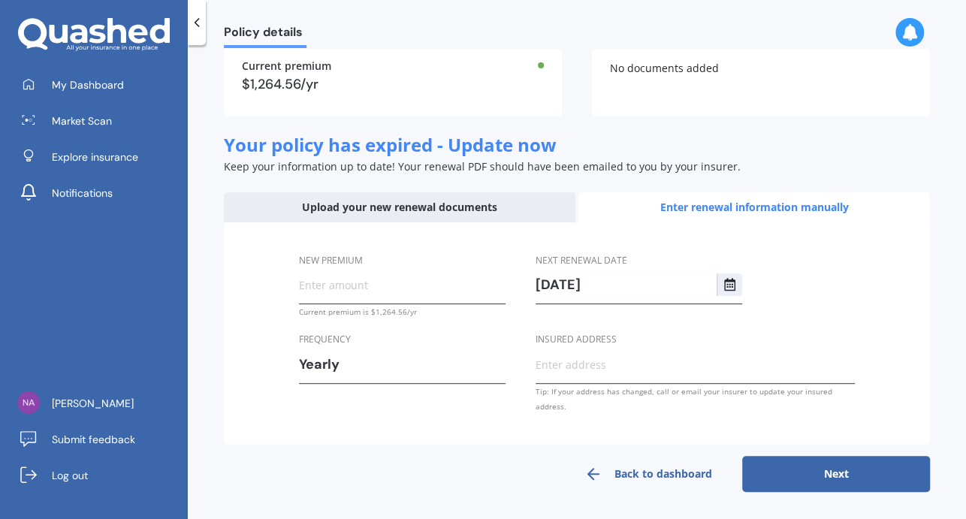
click at [319, 292] on input "New premium" at bounding box center [402, 284] width 207 height 23
type input "$1,458.36"
click at [564, 366] on input "Insured address" at bounding box center [695, 364] width 319 height 23
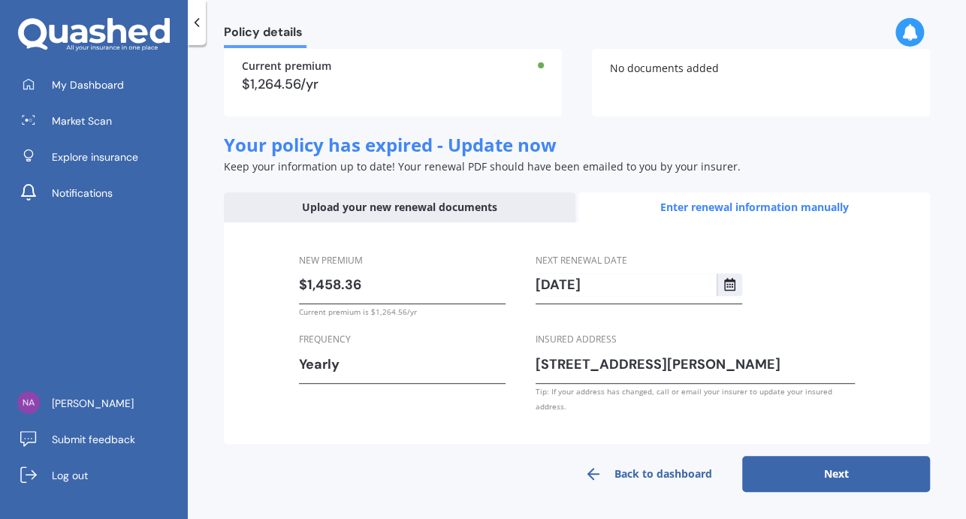
type input "[STREET_ADDRESS][PERSON_NAME]"
click at [763, 470] on button "Next" at bounding box center [836, 474] width 188 height 36
select select "20"
select select "03"
select select "2026"
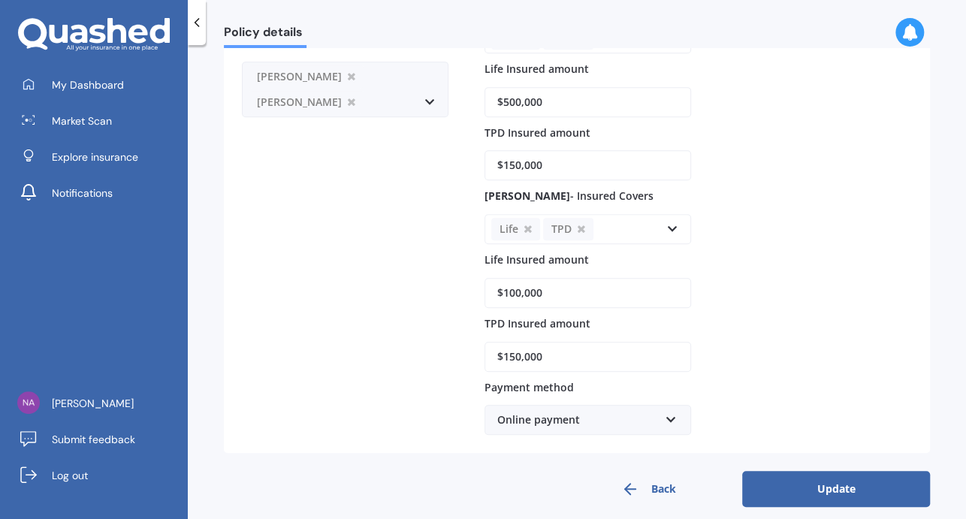
scroll to position [340, 0]
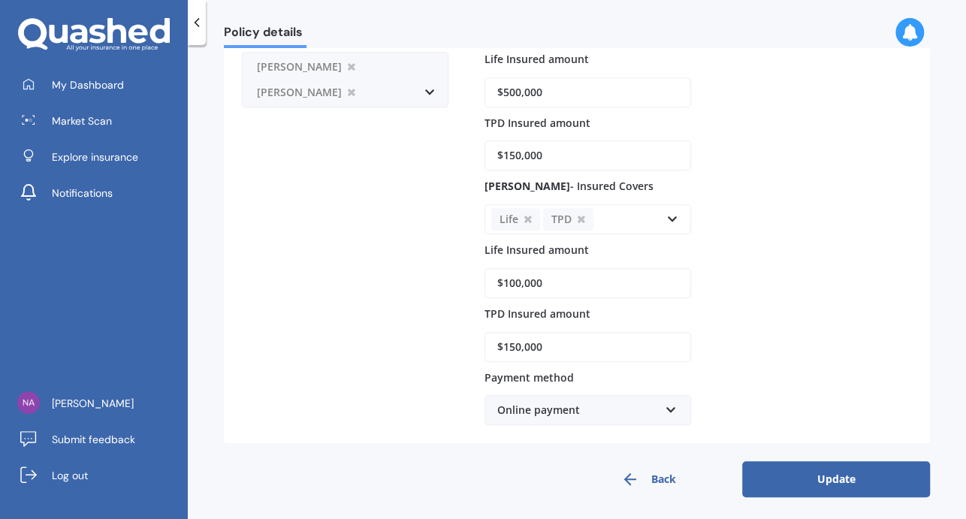
click at [820, 475] on button "Update" at bounding box center [836, 479] width 188 height 36
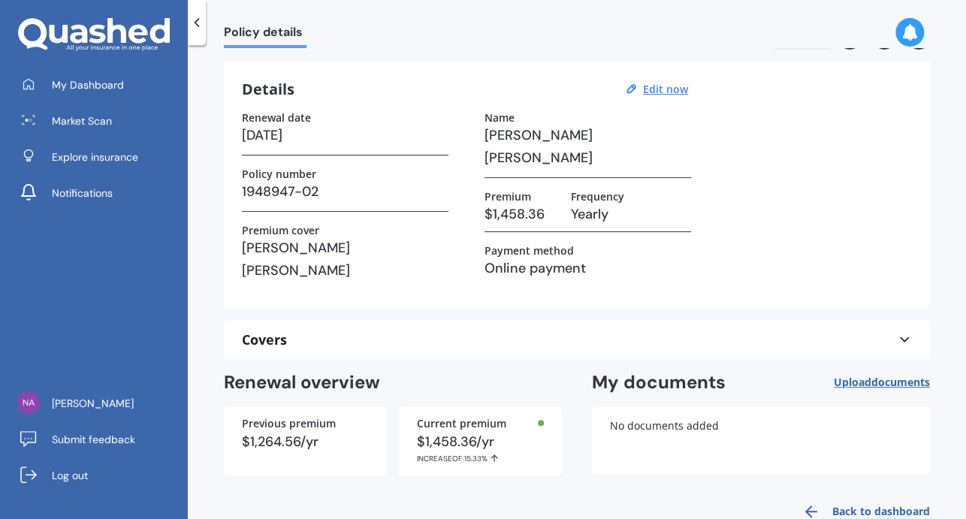
scroll to position [75, 0]
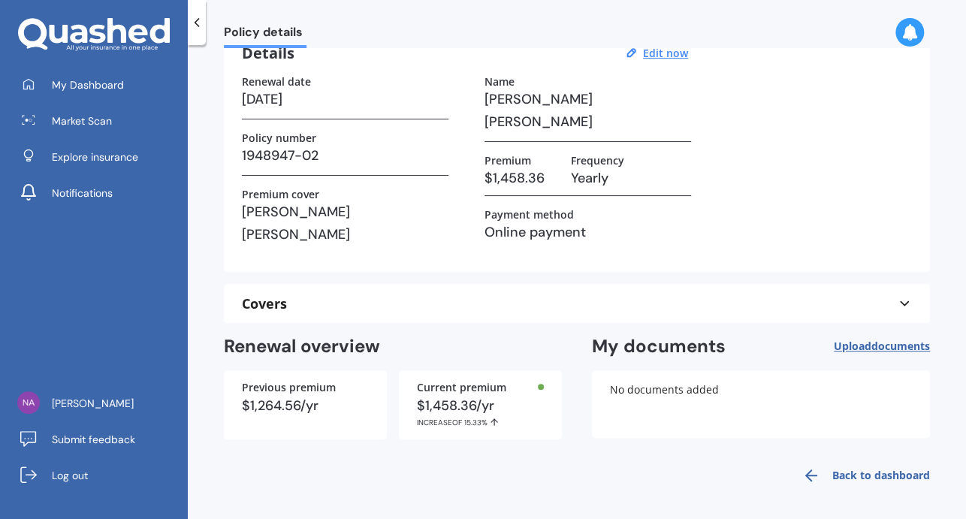
click at [851, 470] on link "Back to dashboard" at bounding box center [861, 476] width 137 height 36
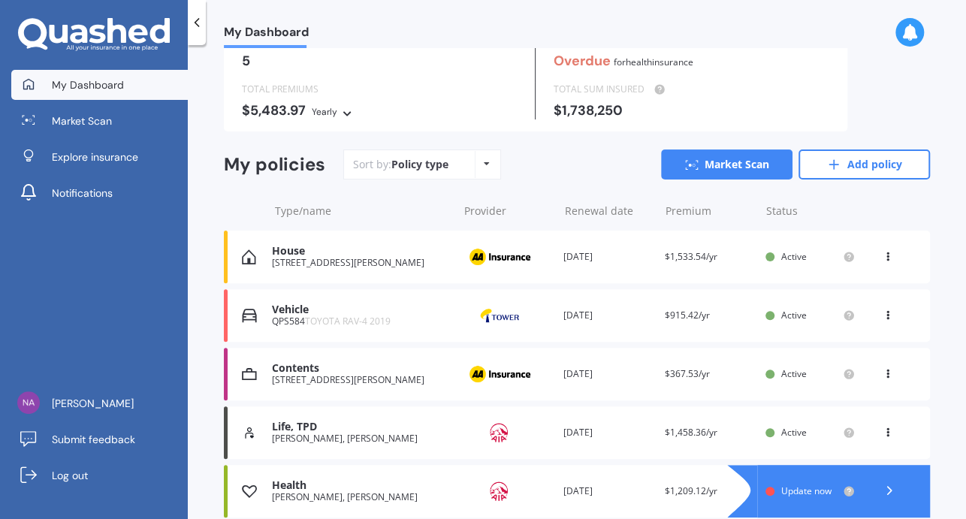
scroll to position [134, 0]
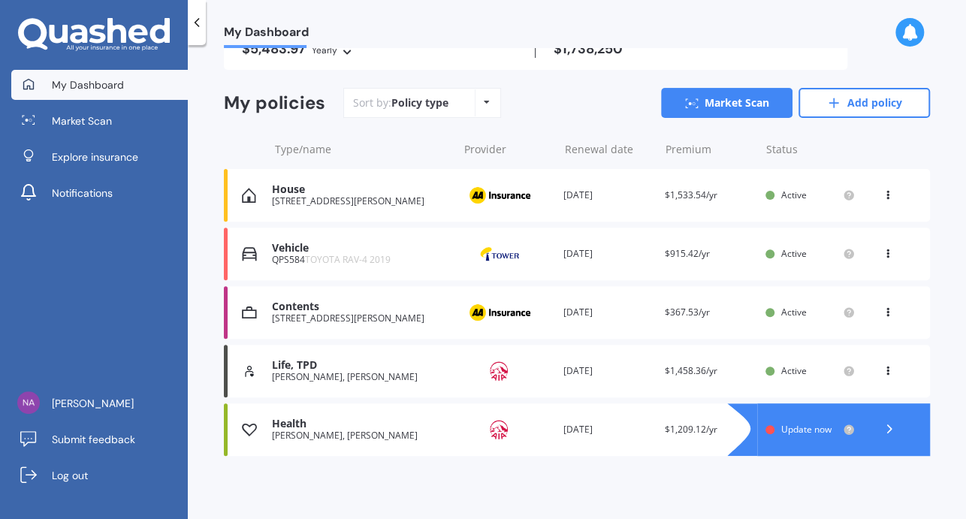
click at [793, 433] on span "Update now" at bounding box center [806, 429] width 50 height 13
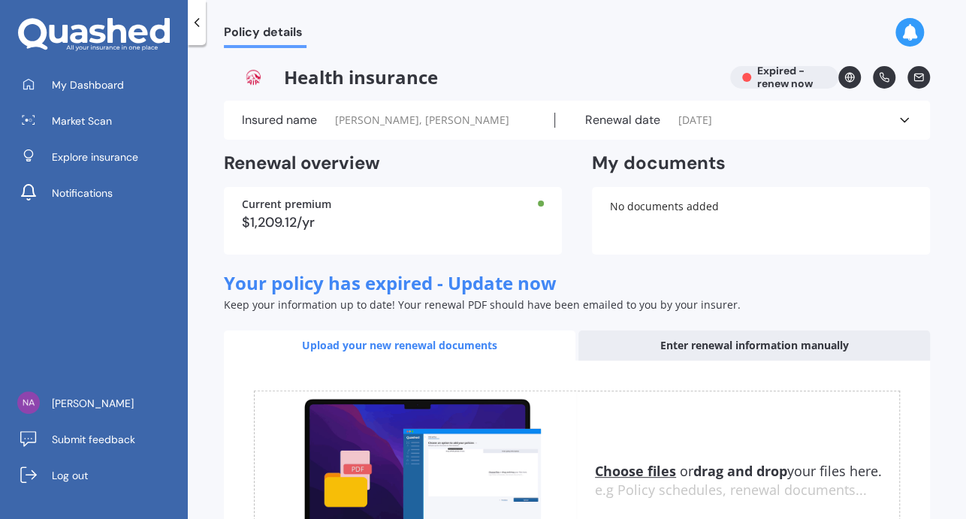
click at [634, 342] on div "Enter renewal information manually" at bounding box center [754, 346] width 352 height 30
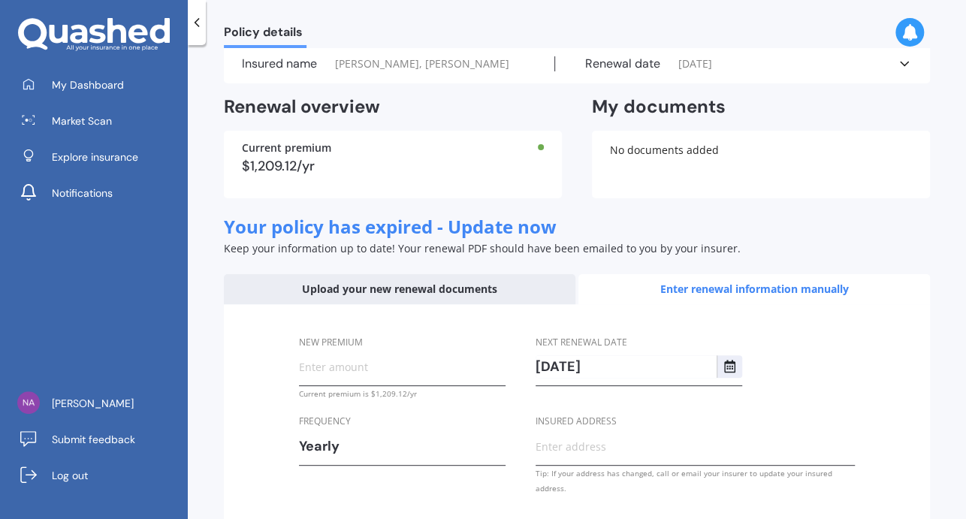
scroll to position [138, 0]
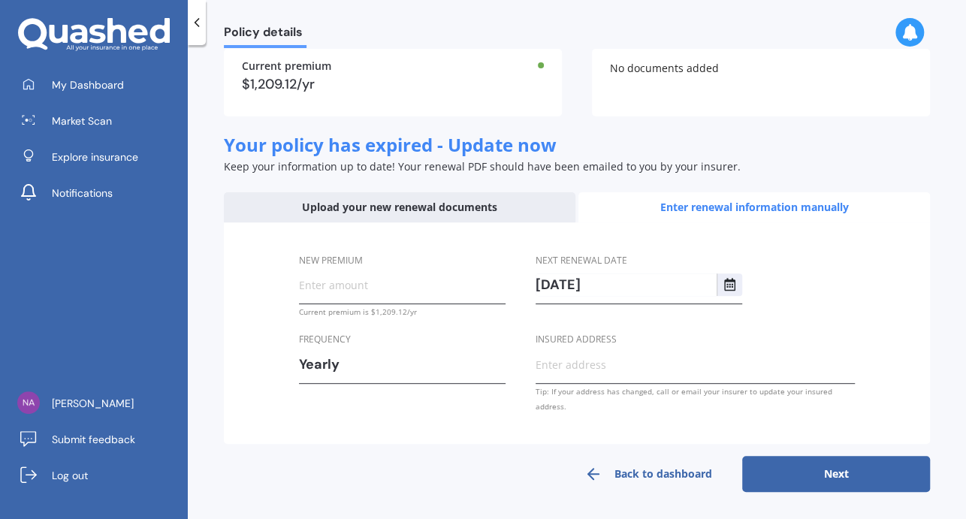
click at [346, 287] on input "New premium" at bounding box center [402, 284] width 207 height 23
type input "$1,421.16"
click at [583, 369] on input "Insured address" at bounding box center [695, 364] width 319 height 23
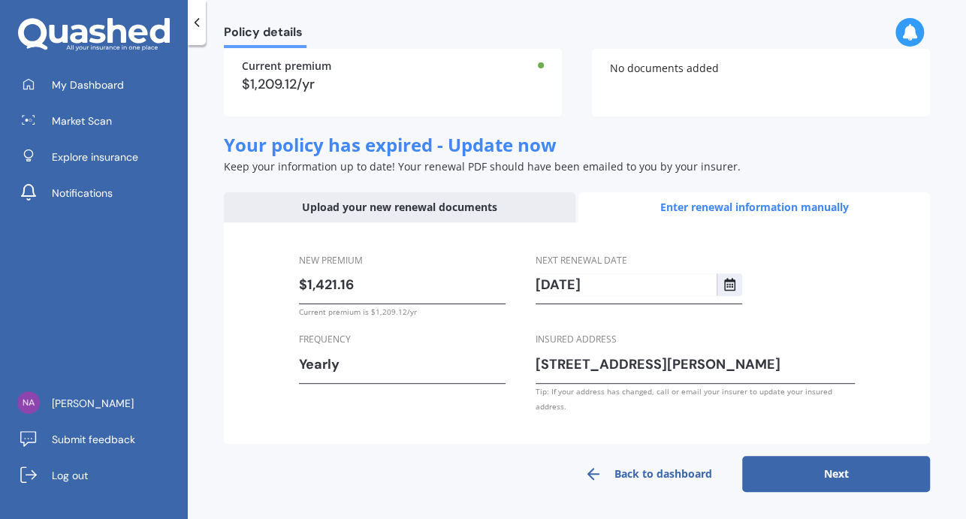
type input "[STREET_ADDRESS][PERSON_NAME]"
click at [826, 484] on button "Next" at bounding box center [836, 474] width 188 height 36
select select "20"
select select "01"
select select "2026"
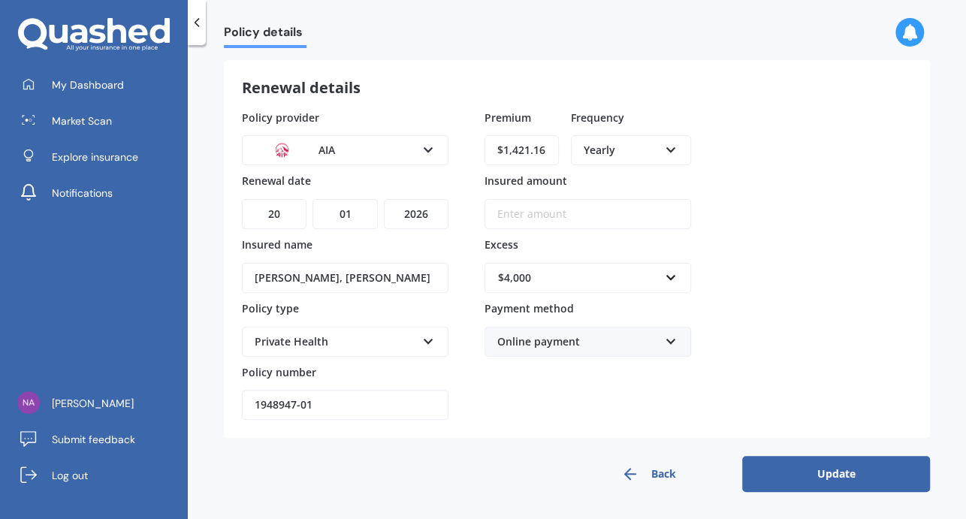
scroll to position [62, 0]
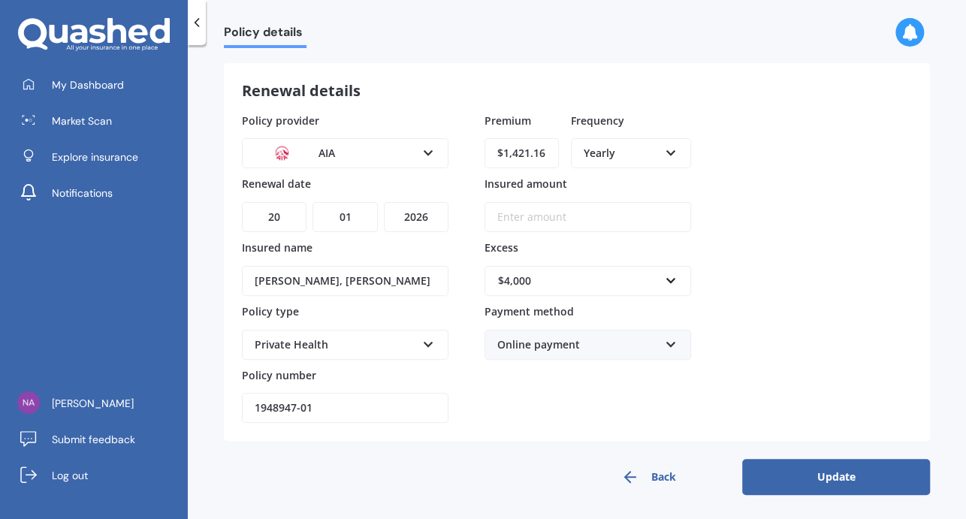
click at [790, 475] on button "Update" at bounding box center [836, 477] width 188 height 36
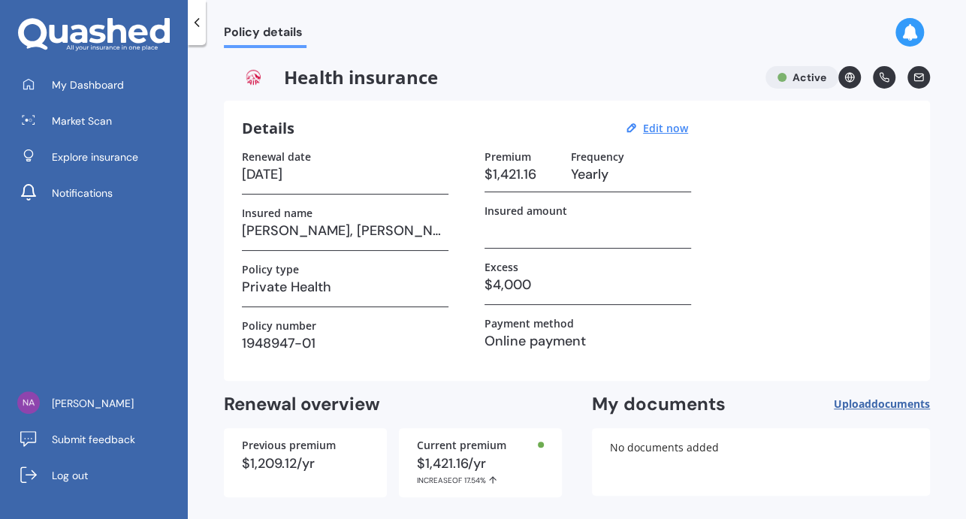
scroll to position [58, 0]
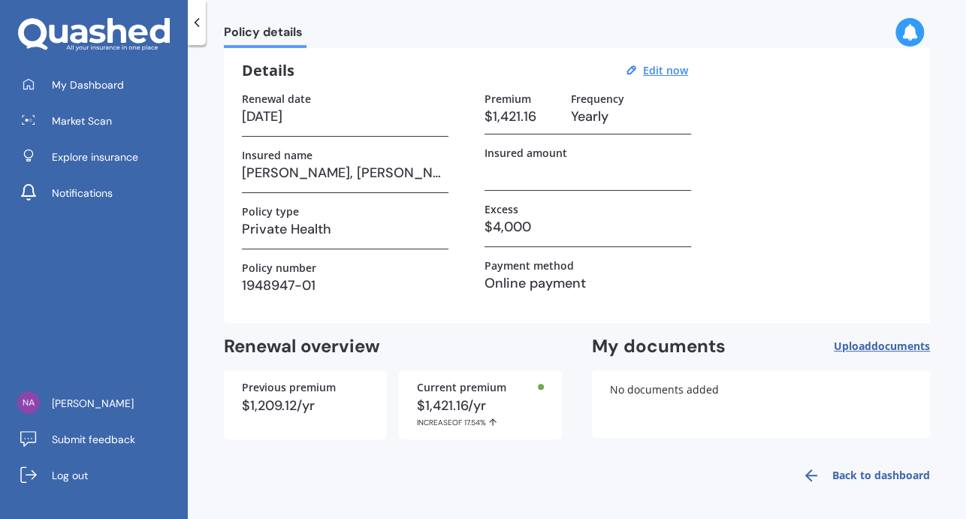
click at [832, 477] on link "Back to dashboard" at bounding box center [861, 476] width 137 height 36
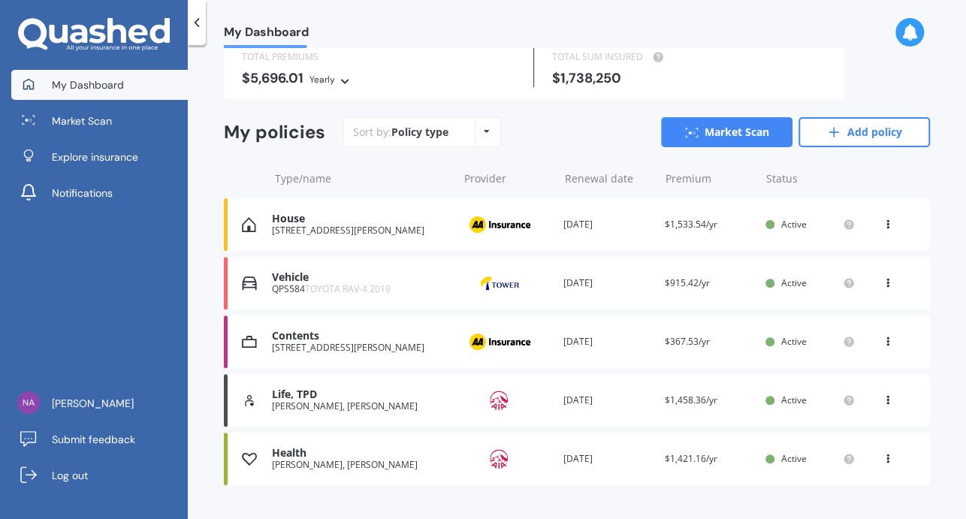
scroll to position [134, 0]
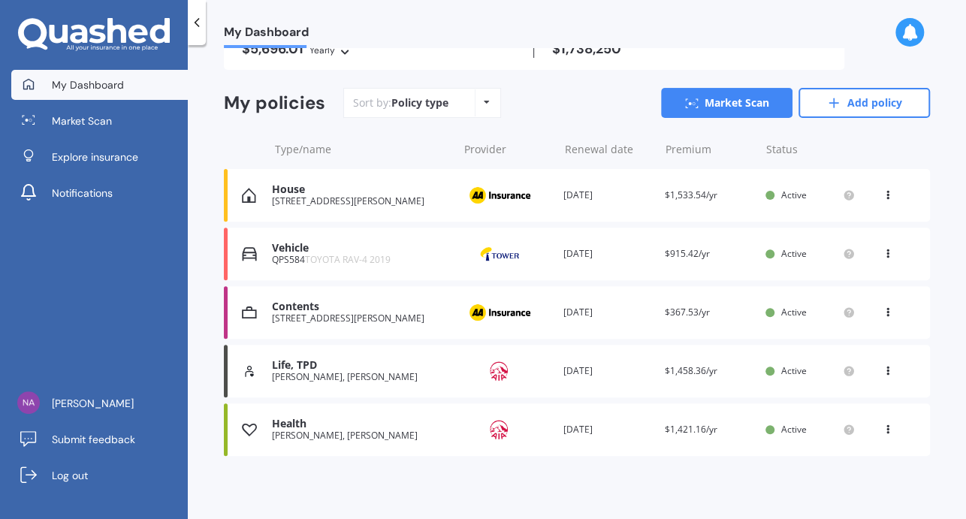
click at [883, 252] on icon at bounding box center [888, 250] width 11 height 9
click at [285, 255] on div "QPS584 TOYOTA RAV-4 2019" at bounding box center [361, 260] width 178 height 11
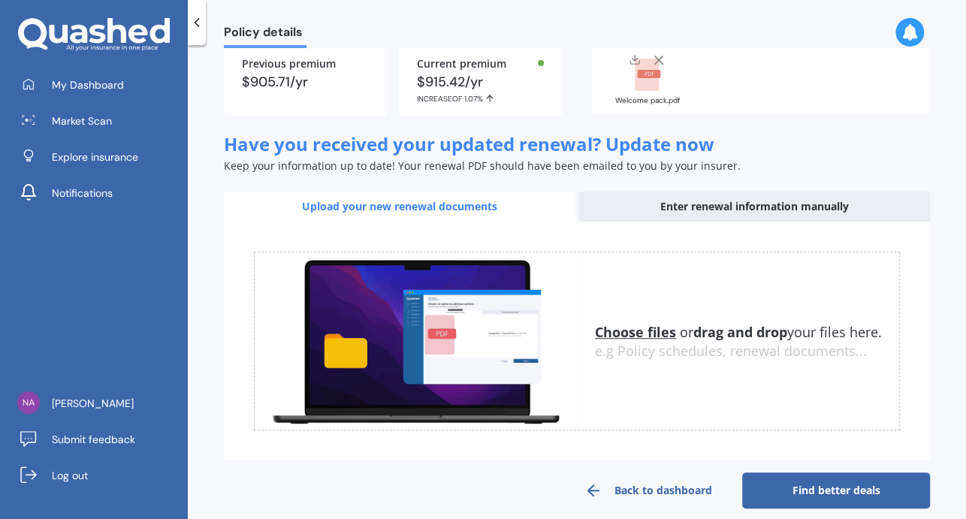
scroll to position [155, 0]
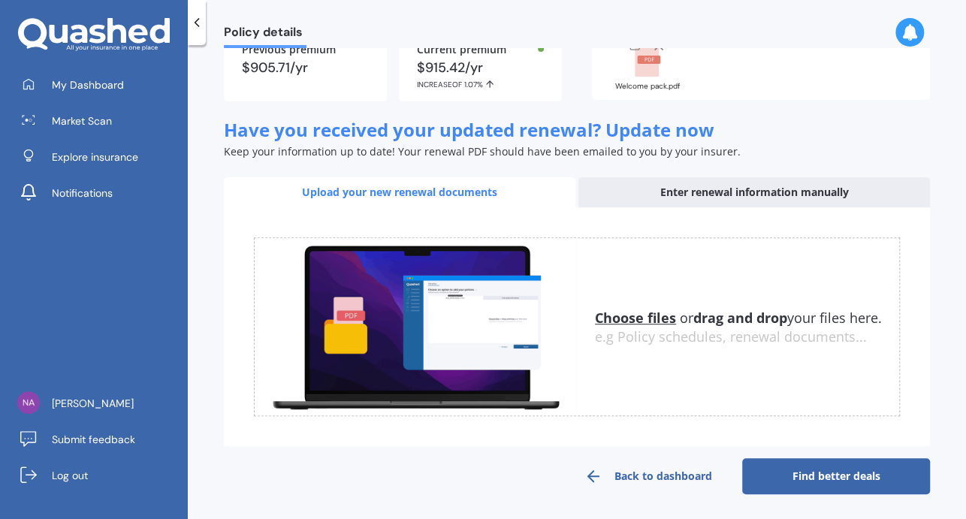
click at [780, 463] on link "Find better deals" at bounding box center [836, 476] width 188 height 36
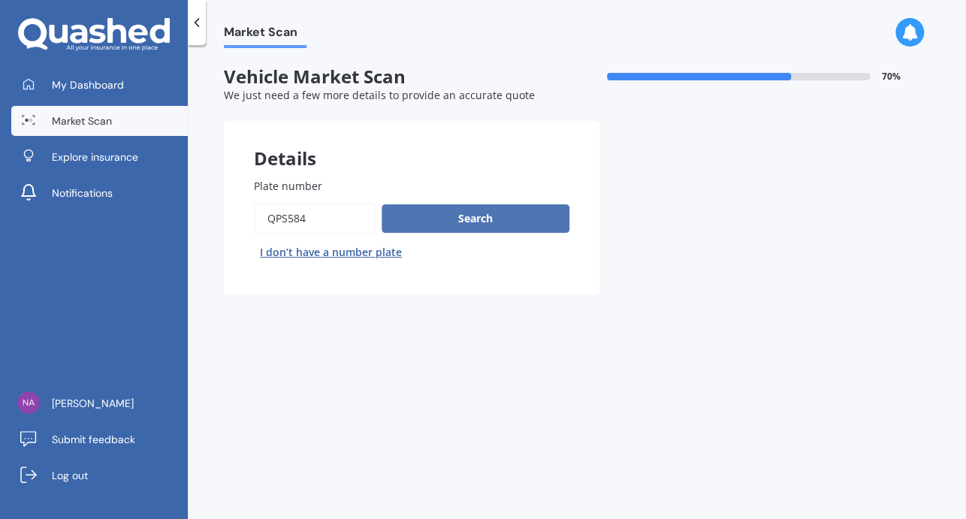
click at [460, 226] on button "Search" at bounding box center [476, 218] width 188 height 29
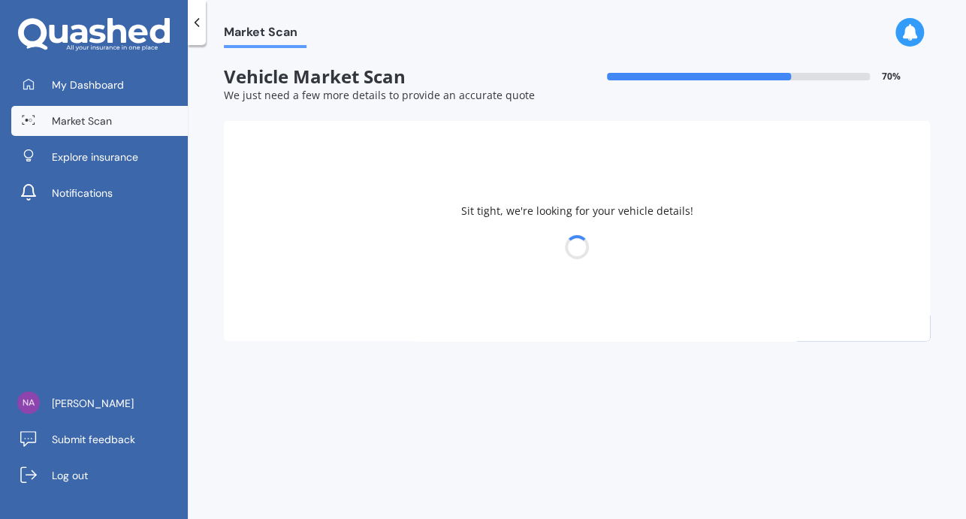
select select "TOYOTA"
select select "25"
select select "06"
select select "1989"
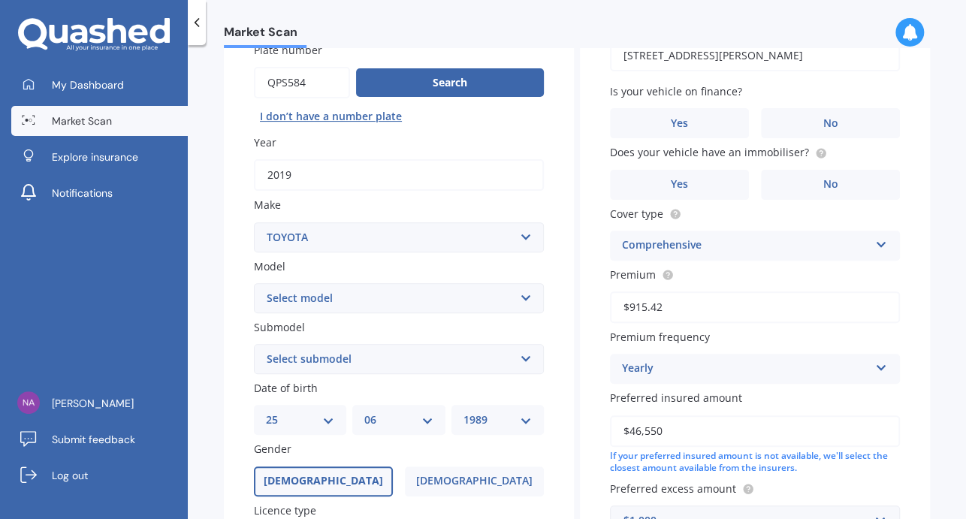
scroll to position [150, 0]
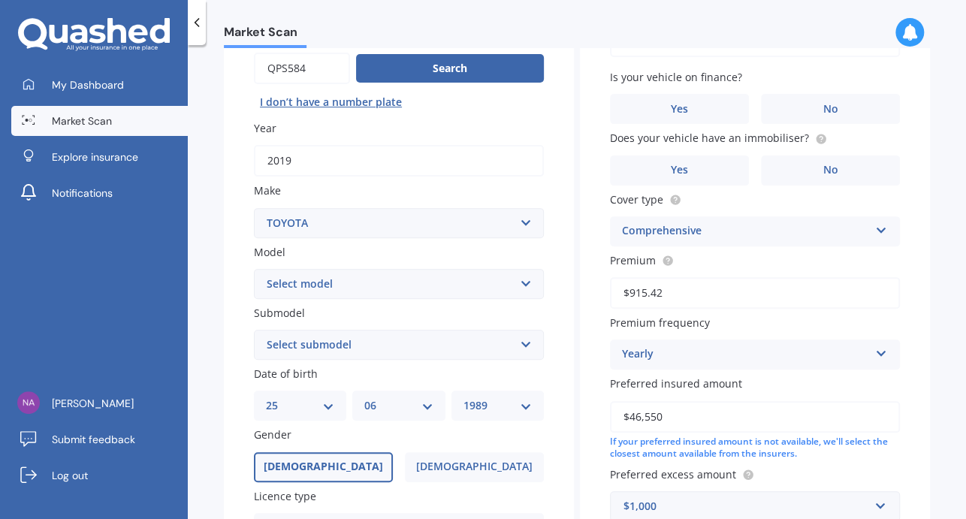
click at [520, 280] on select "Select model 4 Runner 86 [PERSON_NAME] Alphard Altezza Aqua Aristo Aurion Auris…" at bounding box center [399, 284] width 290 height 30
select select "RAV-4"
click at [254, 269] on select "Select model 4 Runner 86 [PERSON_NAME] Alphard Altezza Aqua Aristo Aurion Auris…" at bounding box center [399, 284] width 290 height 30
click at [433, 351] on select "Select submodel Diesel EV GX SUV 2.2/4WD/6AT Hybrid Hybrid 2WD Petrol" at bounding box center [399, 345] width 290 height 30
select select "HYBRID"
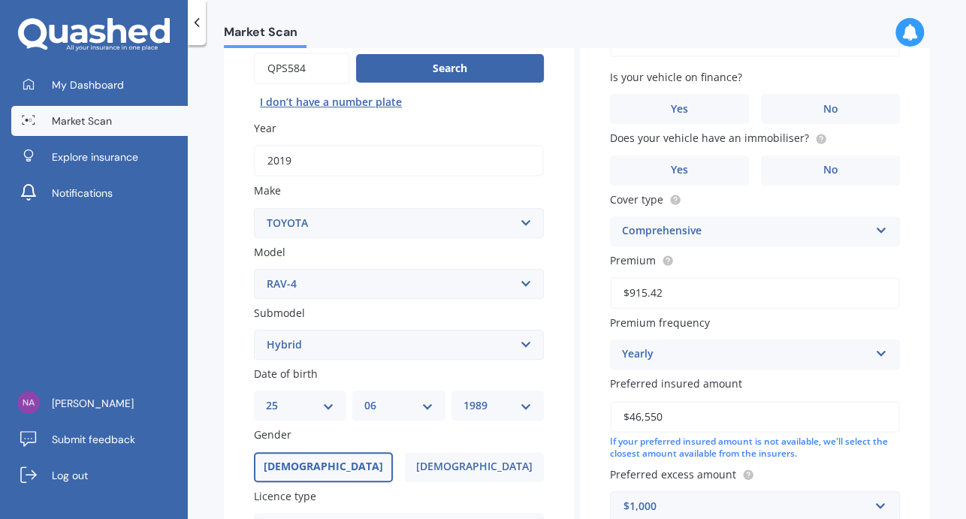
click at [254, 330] on select "Select submodel Diesel EV GX SUV 2.2/4WD/6AT Hybrid Hybrid 2WD Petrol" at bounding box center [399, 345] width 290 height 30
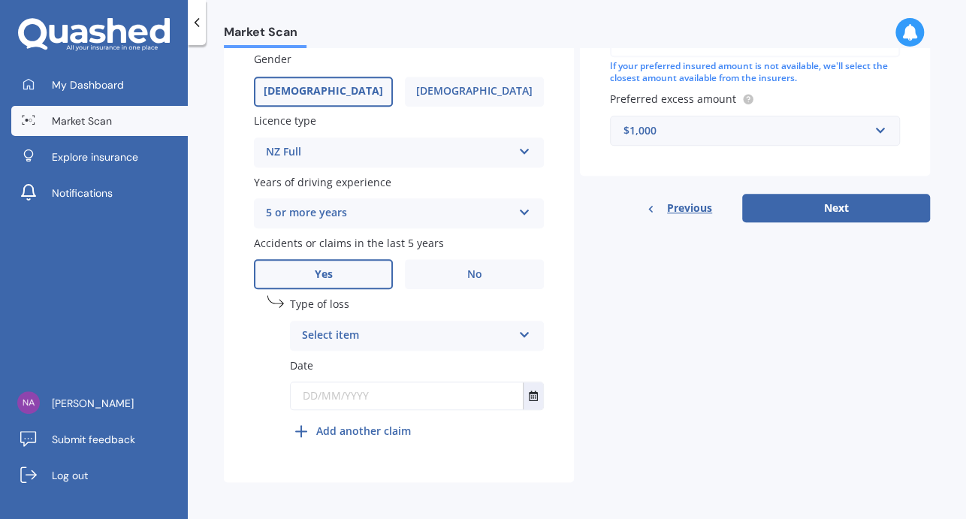
scroll to position [528, 0]
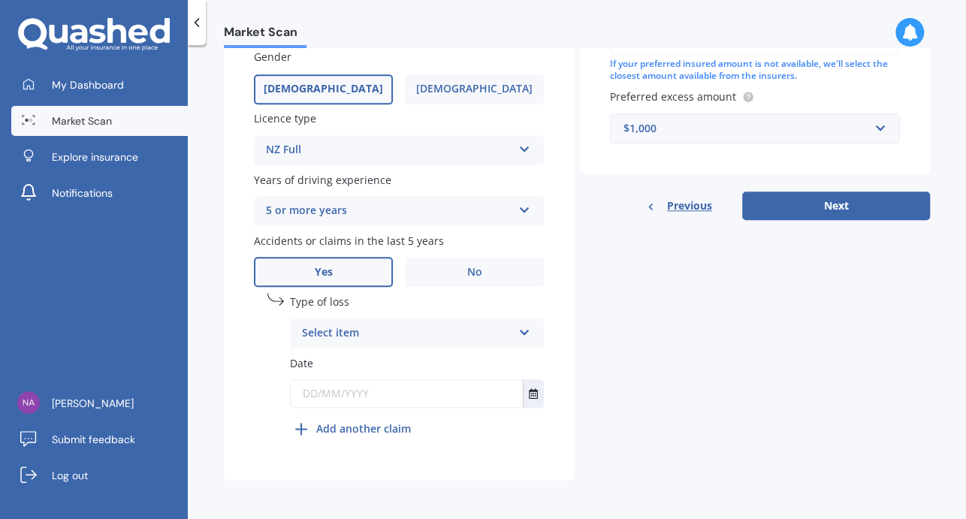
click at [487, 329] on div "Select item" at bounding box center [407, 334] width 210 height 18
click at [451, 366] on div "At fault accident" at bounding box center [417, 362] width 252 height 27
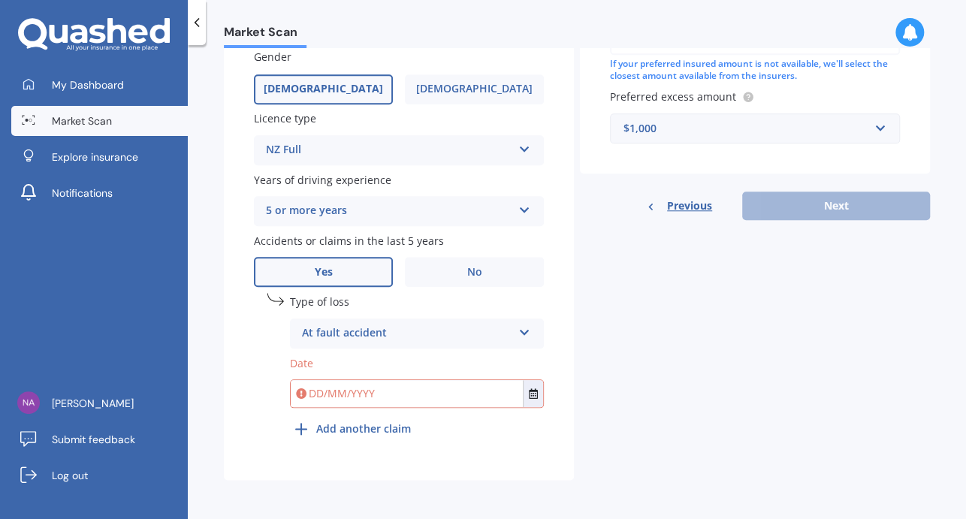
click at [386, 393] on input "text" at bounding box center [407, 393] width 232 height 27
type input "[DATE]"
click at [513, 430] on div "undefined 1 Type of loss At fault accident At fault accident Not at fault accid…" at bounding box center [417, 368] width 254 height 150
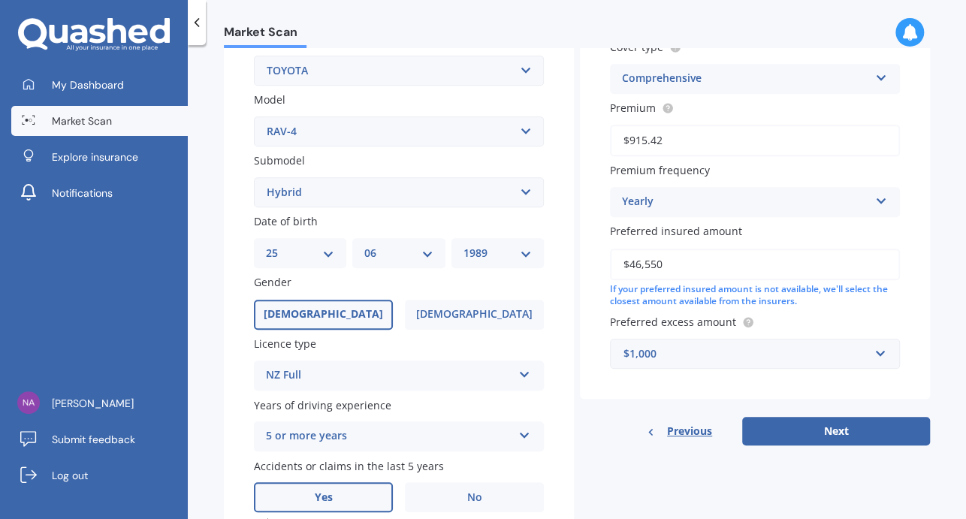
scroll to position [0, 0]
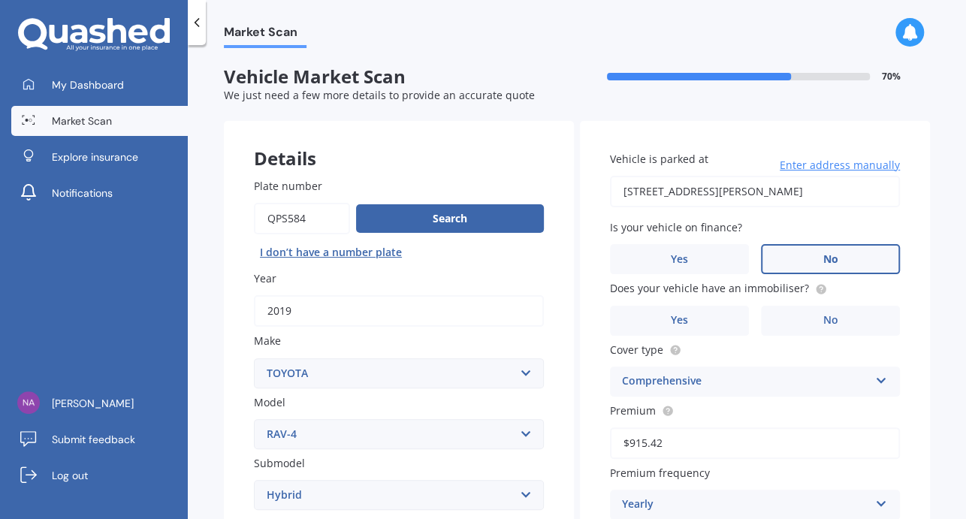
click at [811, 255] on label "No" at bounding box center [830, 259] width 139 height 30
click at [0, 0] on input "No" at bounding box center [0, 0] width 0 height 0
click at [813, 318] on label "No" at bounding box center [830, 321] width 139 height 30
click at [0, 0] on input "No" at bounding box center [0, 0] width 0 height 0
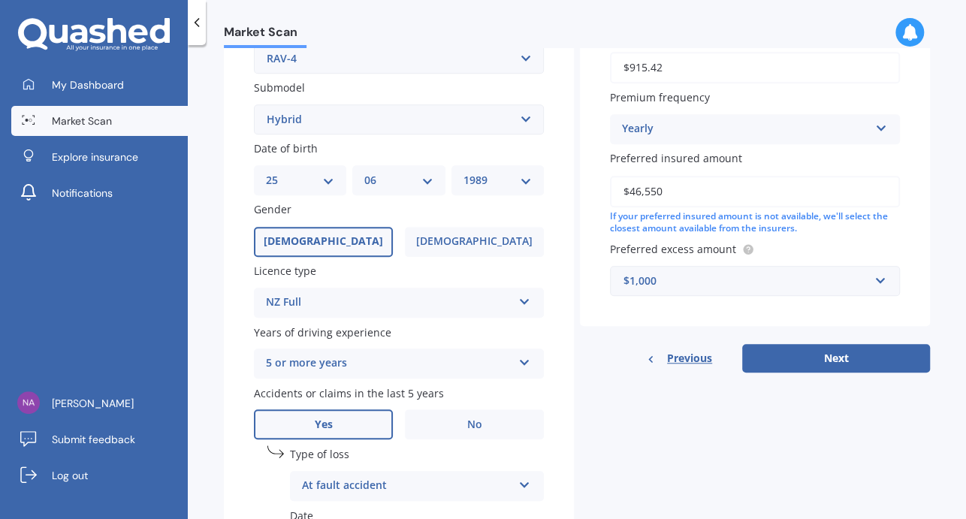
scroll to position [451, 0]
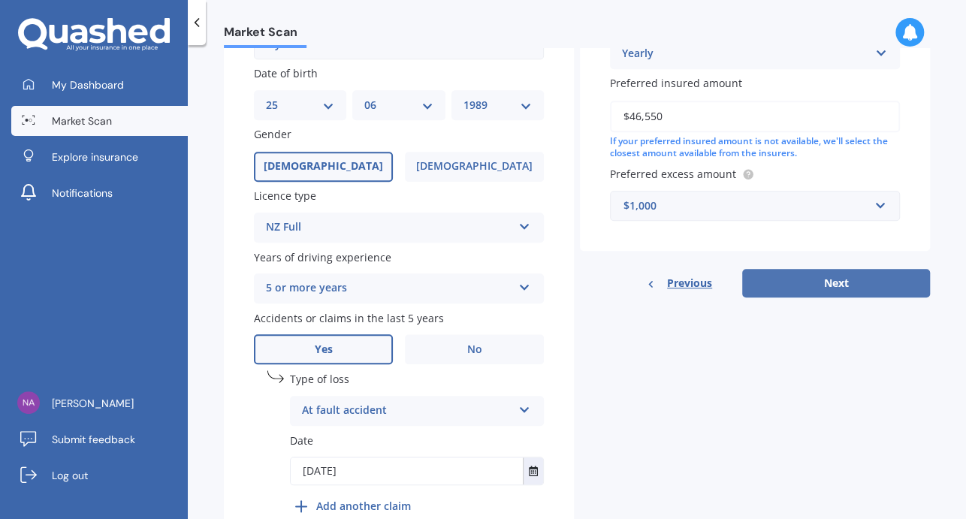
click at [865, 287] on button "Next" at bounding box center [836, 283] width 188 height 29
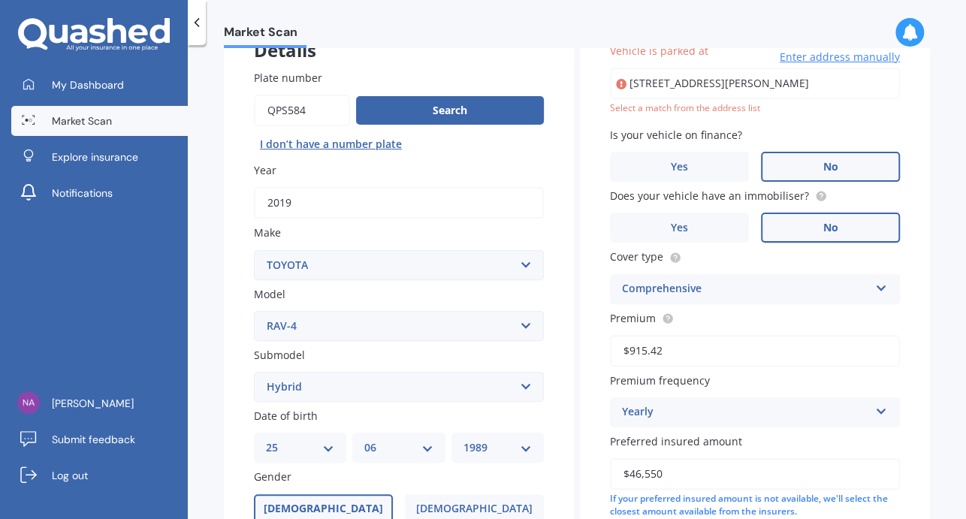
scroll to position [102, 0]
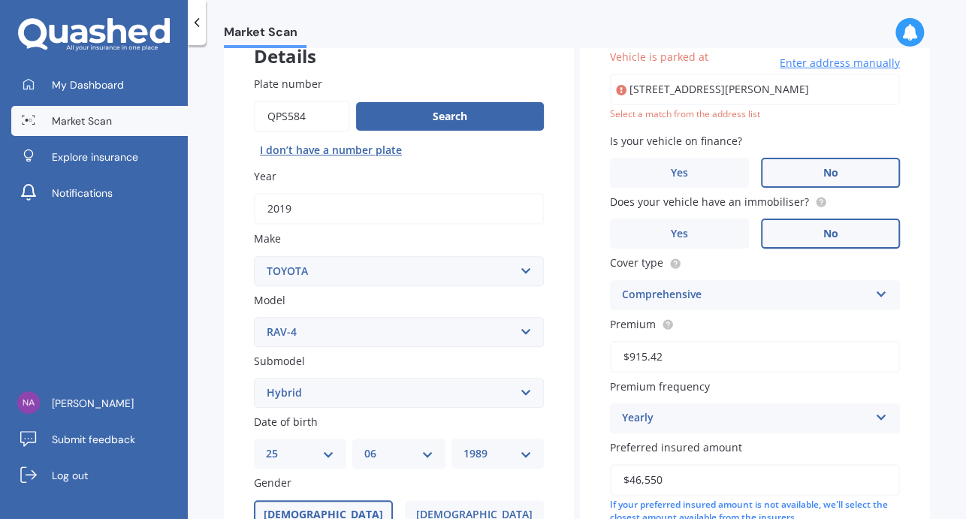
type input "[STREET_ADDRESS][PERSON_NAME]"
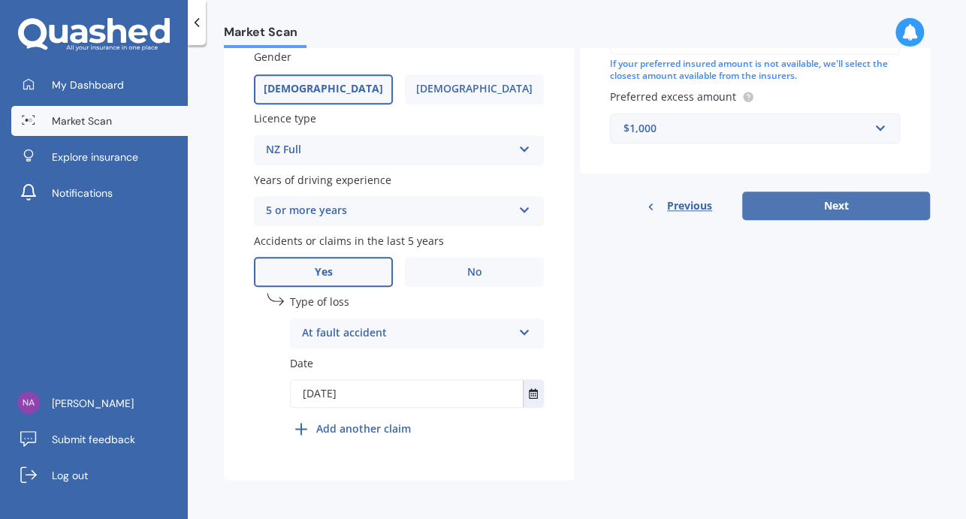
click at [839, 197] on button "Next" at bounding box center [836, 206] width 188 height 29
select select "25"
select select "06"
select select "1989"
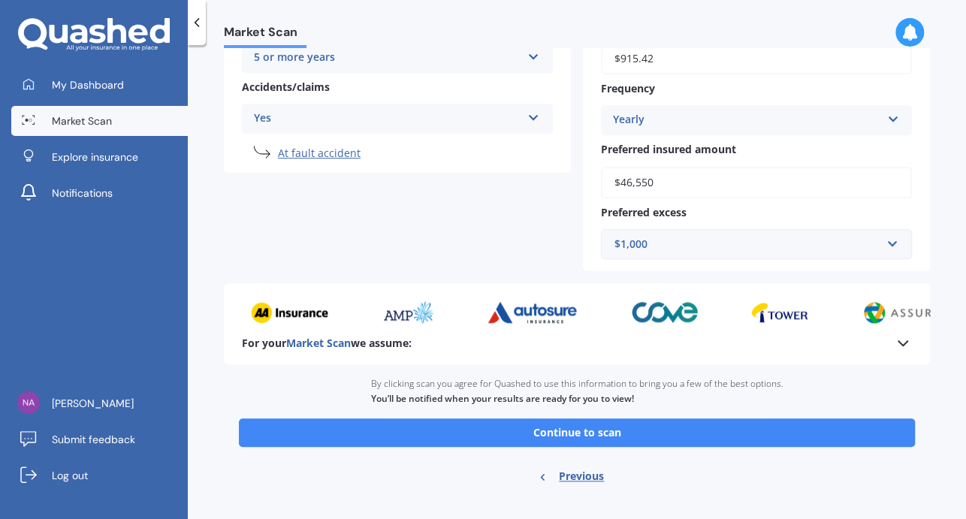
scroll to position [379, 0]
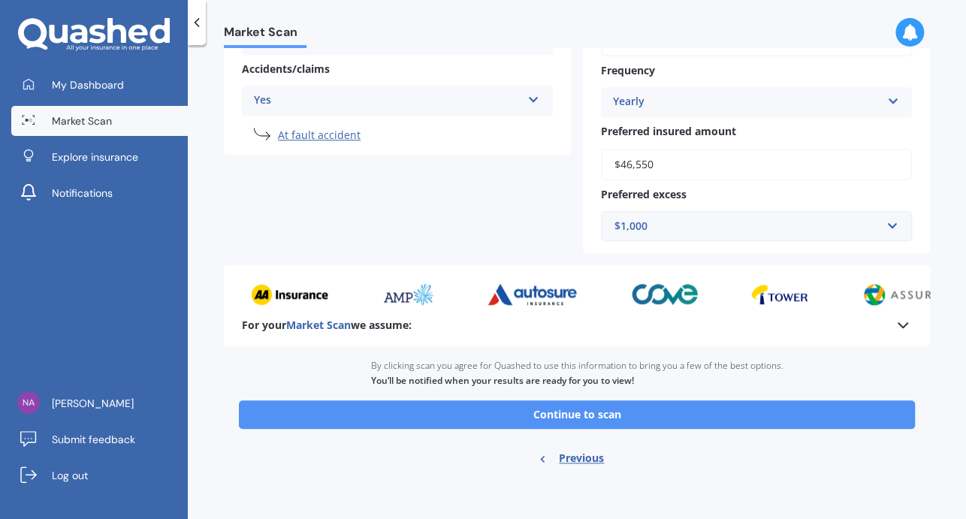
click at [575, 414] on button "Continue to scan" at bounding box center [577, 414] width 676 height 29
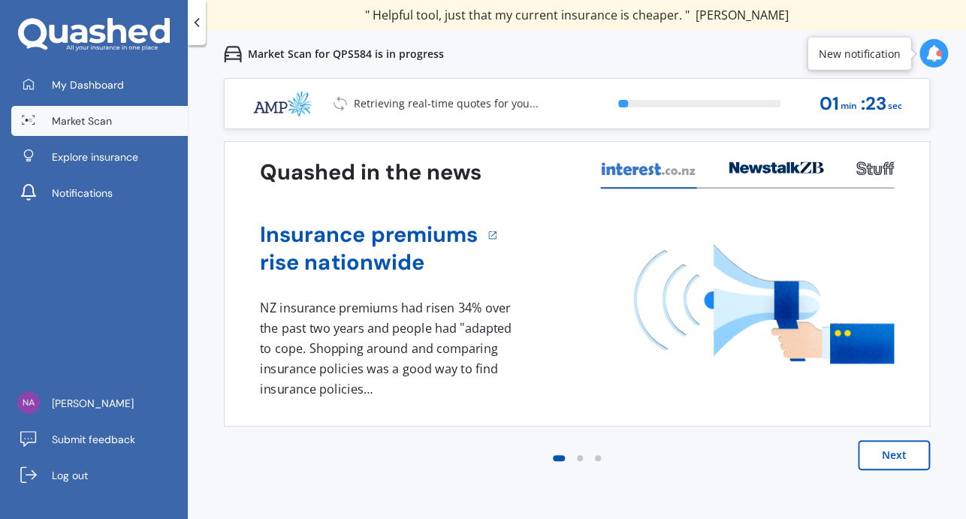
click at [898, 460] on button "Next" at bounding box center [894, 455] width 72 height 30
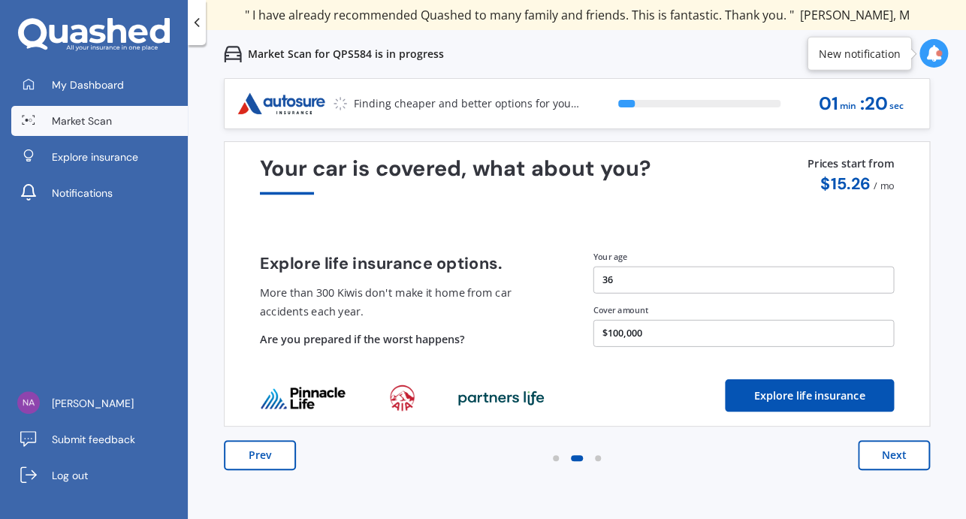
click at [898, 460] on button "Next" at bounding box center [894, 455] width 72 height 30
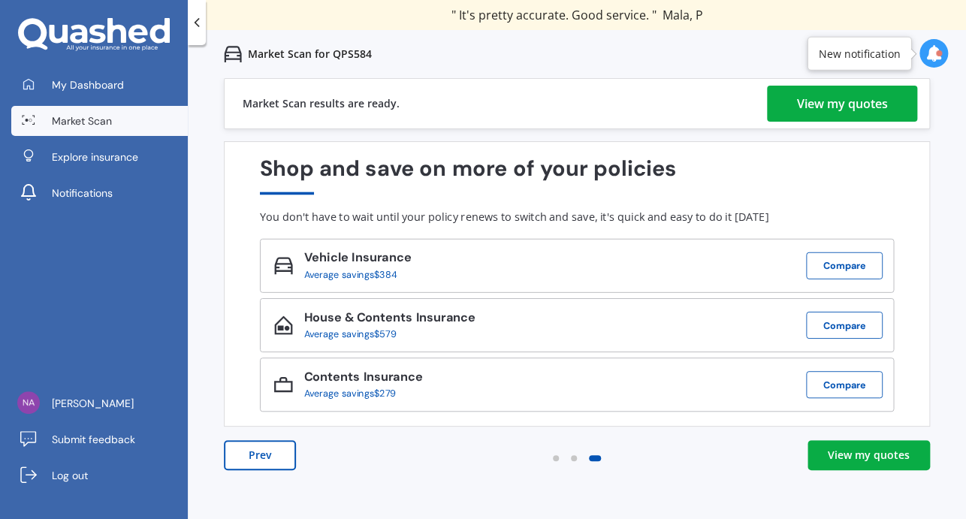
click at [856, 462] on div "View my quotes" at bounding box center [869, 455] width 82 height 15
